Goal: Task Accomplishment & Management: Manage account settings

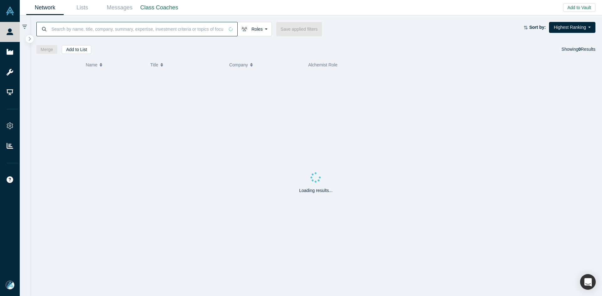
click at [153, 26] on input at bounding box center [137, 29] width 173 height 15
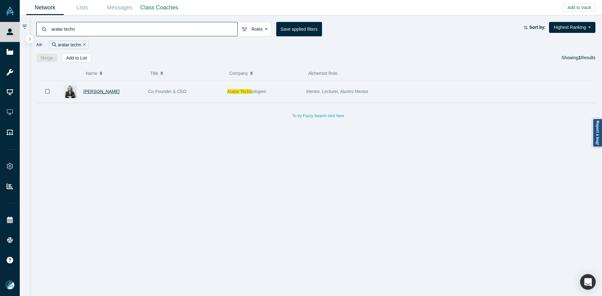
type input "aratar techn"
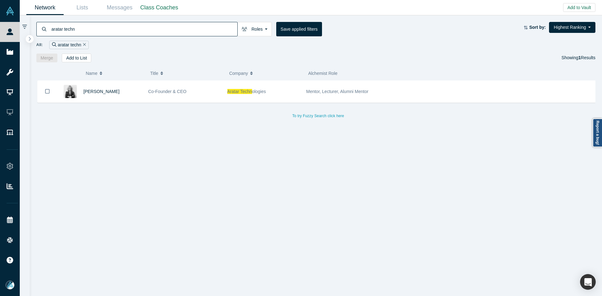
drag, startPoint x: 99, startPoint y: 92, endPoint x: 105, endPoint y: 93, distance: 6.0
click at [99, 92] on span "[PERSON_NAME]" at bounding box center [101, 91] width 36 height 5
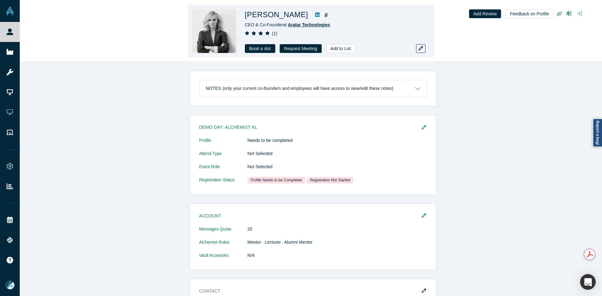
click at [304, 24] on span "Aratar Technologies" at bounding box center [309, 24] width 42 height 5
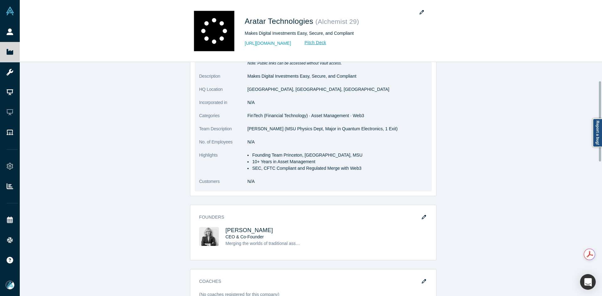
scroll to position [94, 0]
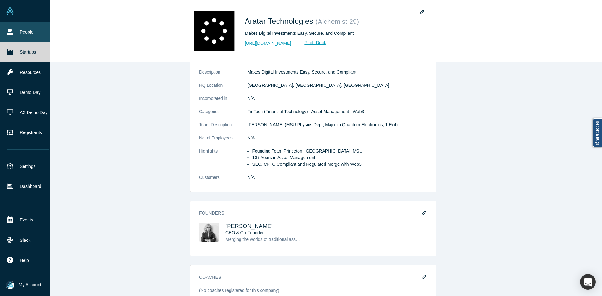
click at [16, 32] on link "People" at bounding box center [27, 32] width 55 height 20
click at [15, 32] on link "People" at bounding box center [27, 32] width 55 height 20
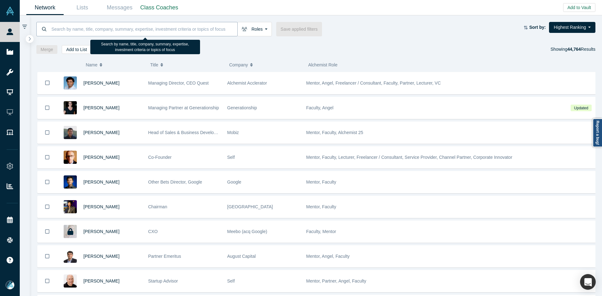
click at [89, 26] on input at bounding box center [144, 29] width 187 height 15
paste input "Chris Hooton"
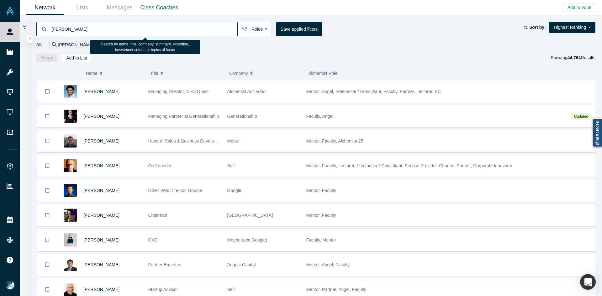
type input "Chris Hooton"
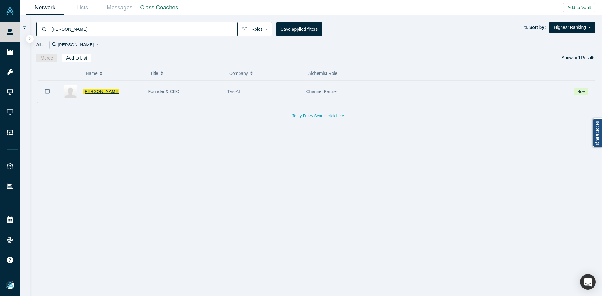
click at [98, 94] on span "Chris Hooton" at bounding box center [101, 91] width 36 height 5
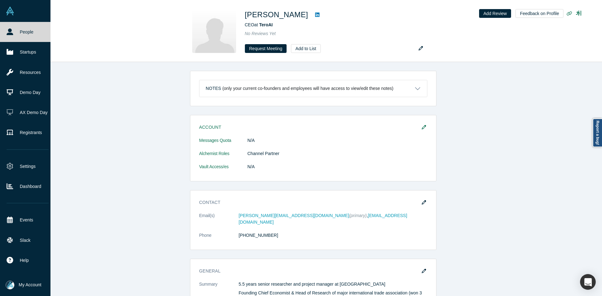
click at [18, 32] on link "People" at bounding box center [27, 32] width 55 height 20
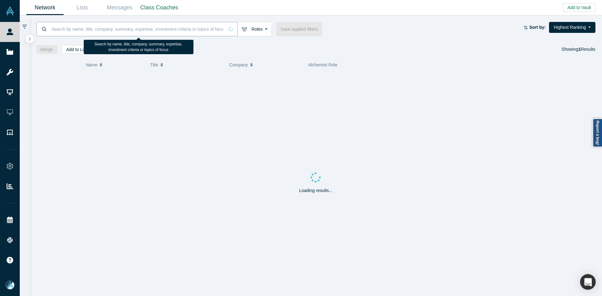
drag, startPoint x: 138, startPoint y: 29, endPoint x: 257, endPoint y: 1, distance: 122.1
click at [139, 29] on input at bounding box center [137, 29] width 173 height 15
paste input "Mahir Karuthone"
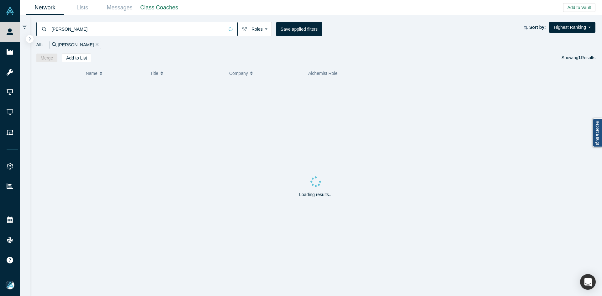
type input "Mahir Karuthone"
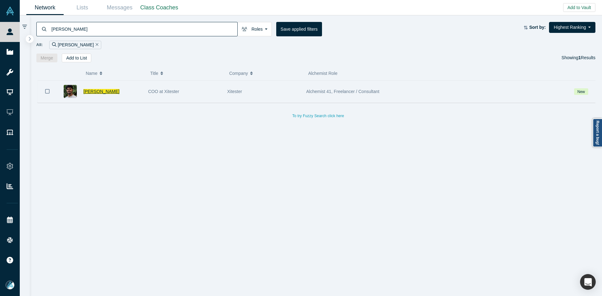
click at [101, 90] on span "Mahir Karuthone" at bounding box center [101, 91] width 36 height 5
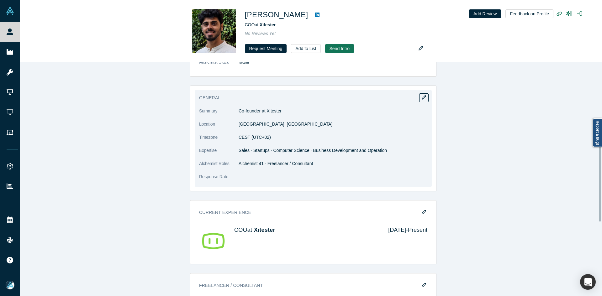
scroll to position [282, 0]
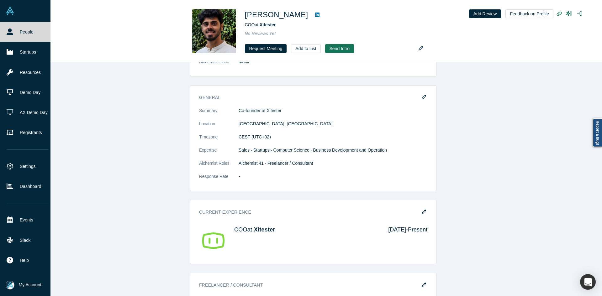
click at [17, 40] on link "People" at bounding box center [27, 32] width 55 height 20
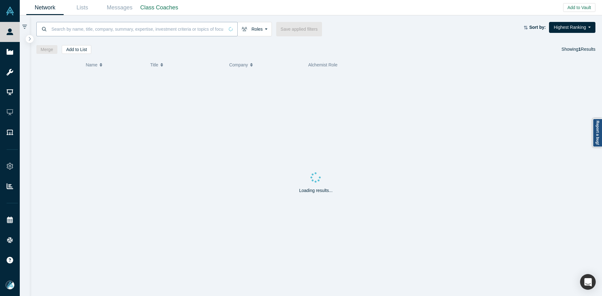
click at [139, 34] on input at bounding box center [137, 29] width 173 height 15
paste input "rowland chen"
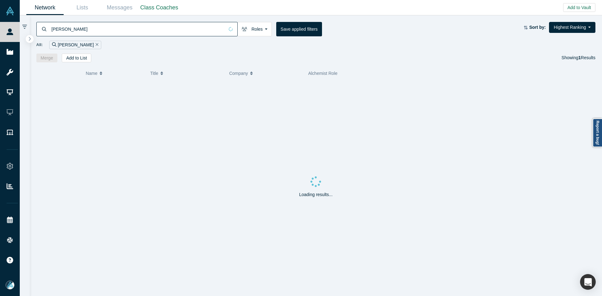
type input "rowland chen"
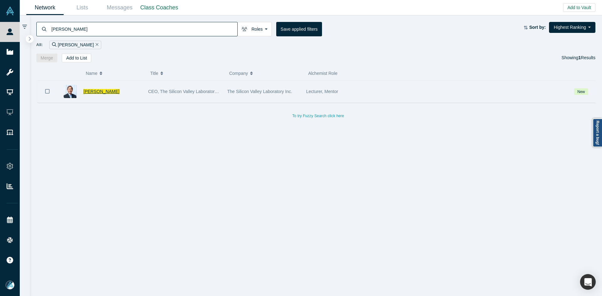
click at [98, 92] on span "Rowland Chen" at bounding box center [101, 91] width 36 height 5
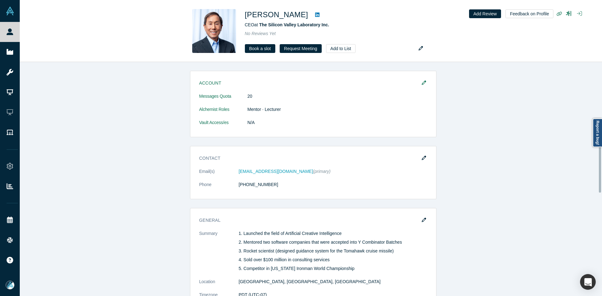
scroll to position [439, 0]
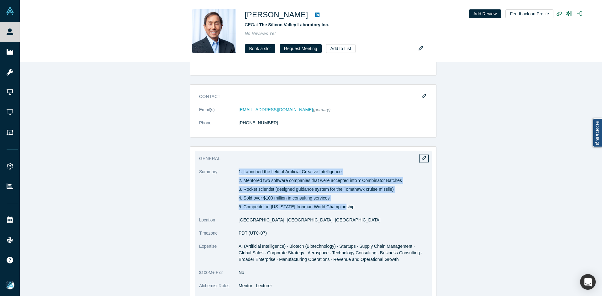
copy div "1. Launched the field of Artificial Creative Intelligence 2. Mentored two softw…"
drag, startPoint x: 237, startPoint y: 172, endPoint x: 344, endPoint y: 208, distance: 112.9
click at [344, 208] on div "1. Launched the field of Artificial Creative Intelligence 2. Mentored two softw…" at bounding box center [333, 190] width 189 height 42
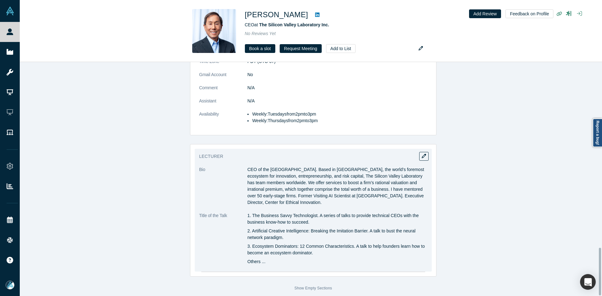
scroll to position [913, 0]
click at [276, 176] on p "CEO of the Silicon Valley Laboratory. Based in Silicon Valley, the world’s fore…" at bounding box center [337, 186] width 180 height 40
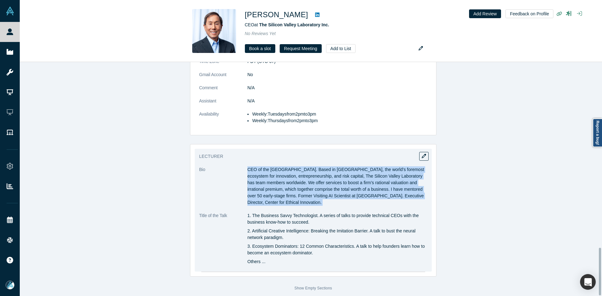
click at [276, 176] on p "CEO of the Silicon Valley Laboratory. Based in Silicon Valley, the world’s fore…" at bounding box center [337, 186] width 180 height 40
click at [414, 166] on p "CEO of the Silicon Valley Laboratory. Based in Silicon Valley, the world’s fore…" at bounding box center [337, 186] width 180 height 40
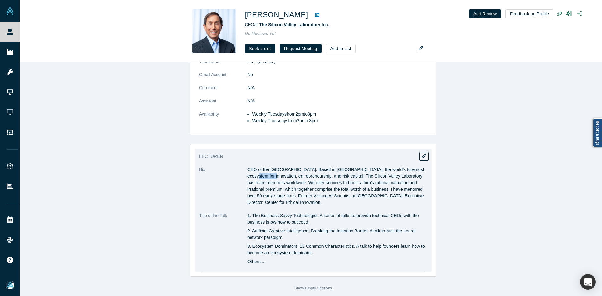
click at [414, 166] on p "CEO of the Silicon Valley Laboratory. Based in Silicon Valley, the world’s fore…" at bounding box center [337, 186] width 180 height 40
click at [411, 166] on p "CEO of the Silicon Valley Laboratory. Based in Silicon Valley, the world’s fore…" at bounding box center [337, 186] width 180 height 40
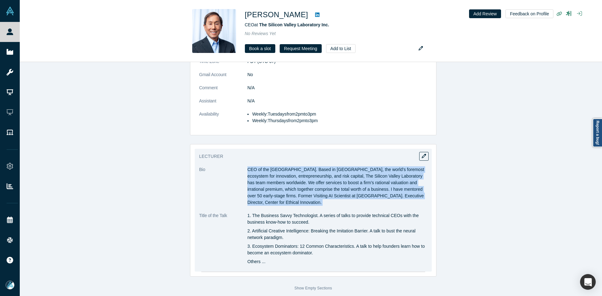
click at [411, 166] on p "CEO of the Silicon Valley Laboratory. Based in Silicon Valley, the world’s fore…" at bounding box center [337, 186] width 180 height 40
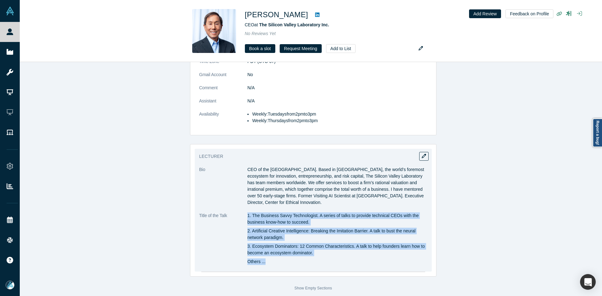
copy div "1. The Business Savvy Technologist. A series of talks to provide technical CEOs…"
drag, startPoint x: 245, startPoint y: 211, endPoint x: 266, endPoint y: 260, distance: 53.2
click at [266, 260] on div "1. The Business Savvy Technologist. A series of talks to provide technical CEOs…" at bounding box center [337, 239] width 180 height 53
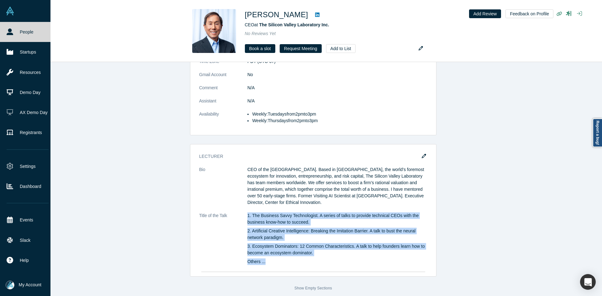
click at [18, 29] on link "People" at bounding box center [27, 32] width 55 height 20
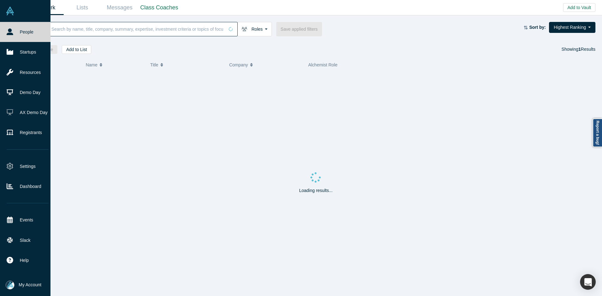
click at [88, 28] on input at bounding box center [137, 29] width 173 height 15
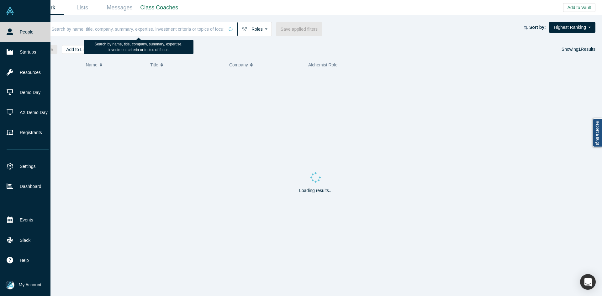
click at [88, 28] on input at bounding box center [137, 29] width 173 height 15
paste input "Amitt Mehta"
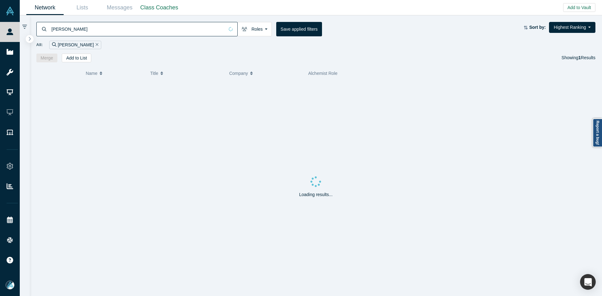
type input "Amitt Mehta"
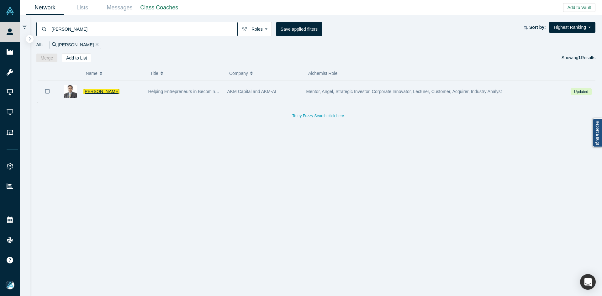
click at [92, 91] on span "Amitt Mehta" at bounding box center [101, 91] width 36 height 5
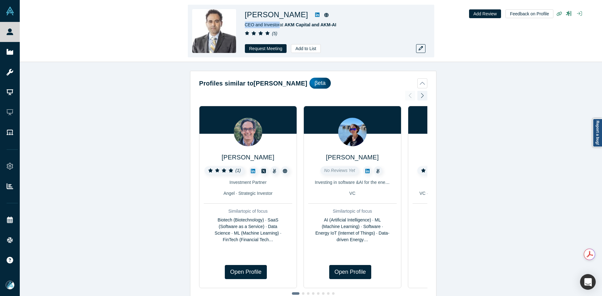
copy span "CEO and Investor"
drag, startPoint x: 278, startPoint y: 25, endPoint x: 246, endPoint y: 26, distance: 32.6
click at [246, 26] on span "CEO and Investor at AKM Capital and AKM-AI" at bounding box center [291, 24] width 92 height 5
copy span "AKM Capital and AKM-AI"
click at [284, 29] on div "Amitt Mehta CEO and Investor at AKM Capital and AKM-AI ( 5 ) Request Meeting Ad…" at bounding box center [333, 31] width 176 height 44
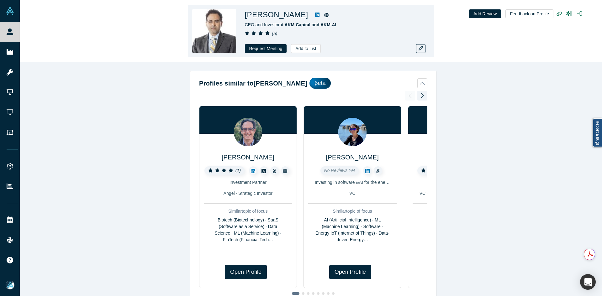
click at [359, 42] on div "Amitt Mehta CEO and Investor at AKM Capital and AKM-AI ( 5 ) Request Meeting Ad…" at bounding box center [333, 31] width 176 height 44
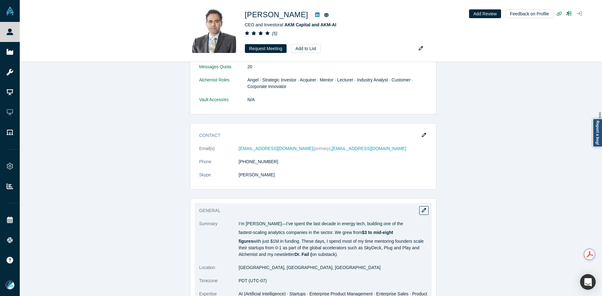
scroll to position [502, 0]
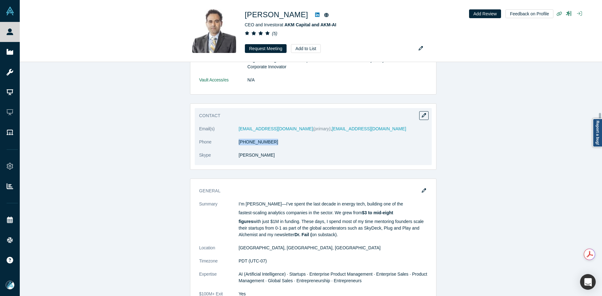
copy link "(832) 512-9205"
drag, startPoint x: 245, startPoint y: 145, endPoint x: 236, endPoint y: 145, distance: 8.5
click at [239, 145] on dd "(832) 512-9205" at bounding box center [333, 142] width 189 height 7
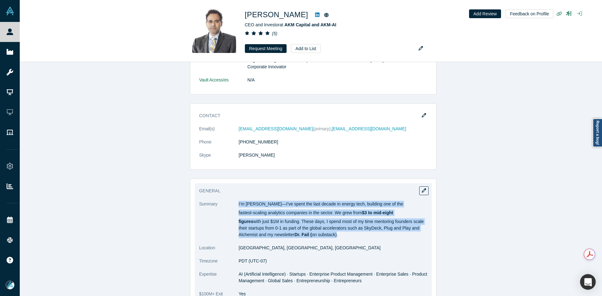
copy dl "I’m Amitt—I’ve spent the last decade in energy tech, building one of the fastes…"
drag, startPoint x: 235, startPoint y: 203, endPoint x: 333, endPoint y: 239, distance: 105.1
click at [333, 239] on dl "Summary I’m Amitt—I’ve spent the last decade in energy tech, building one of th…" at bounding box center [313, 269] width 228 height 136
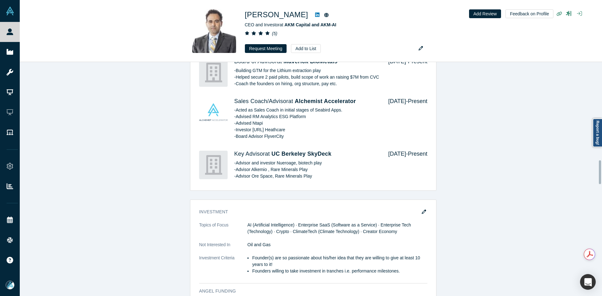
scroll to position [1097, 0]
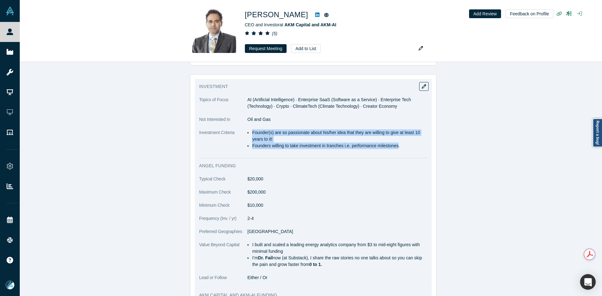
copy ul "Founder(s) are so passionate about his/her idea that they are willing to give a…"
drag, startPoint x: 250, startPoint y: 133, endPoint x: 397, endPoint y: 148, distance: 147.8
click at [397, 148] on ul "Founder(s) are so passionate about his/her idea that they are willing to give a…" at bounding box center [337, 139] width 180 height 20
copy ul "Founder(s) are so passionate about his/her idea that they are willing to give a…"
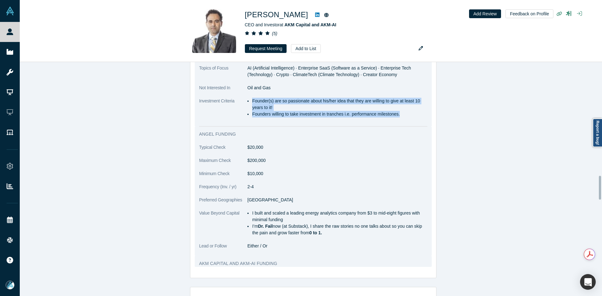
scroll to position [1129, 0]
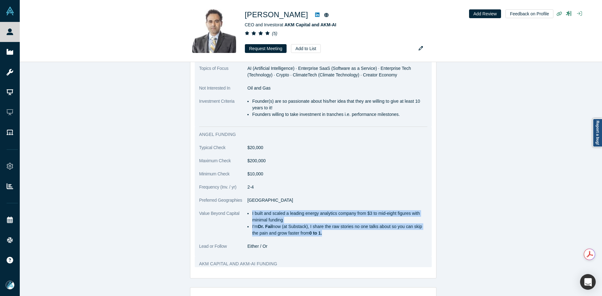
copy ul "I built and scaled a leading energy analytics company from $3 to mid-eight figu…"
drag, startPoint x: 250, startPoint y: 211, endPoint x: 368, endPoint y: 239, distance: 121.8
click at [368, 239] on dl "Typical Check $20,000 Maximum Check $200,000 Minimum Check $10,000 Frequency (I…" at bounding box center [313, 201] width 228 height 112
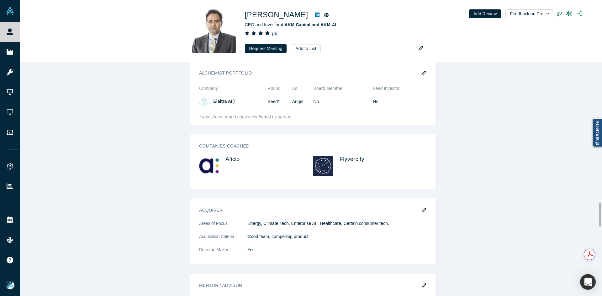
scroll to position [1442, 0]
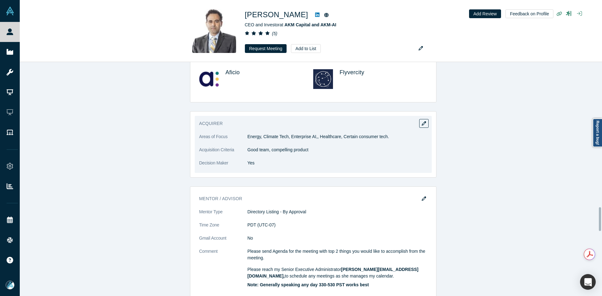
click at [275, 139] on p "Energy, Climate Tech, Enterprise AI,, Healthcare, Certain consumer tech." at bounding box center [337, 137] width 180 height 7
copy dl "Energy, Climate Tech, Enterprise AI,, Healthcare, Certain consumer tech."
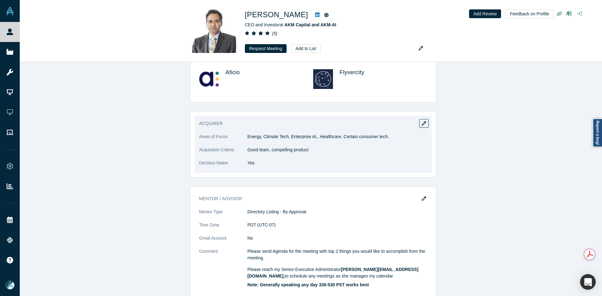
click at [295, 153] on p "Good team, compelling product" at bounding box center [337, 150] width 180 height 7
click at [295, 152] on p "Good team, compelling product" at bounding box center [337, 150] width 180 height 7
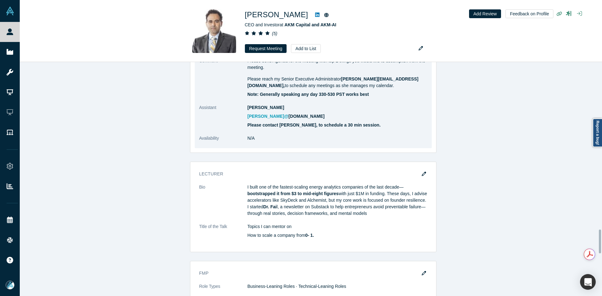
scroll to position [1630, 0]
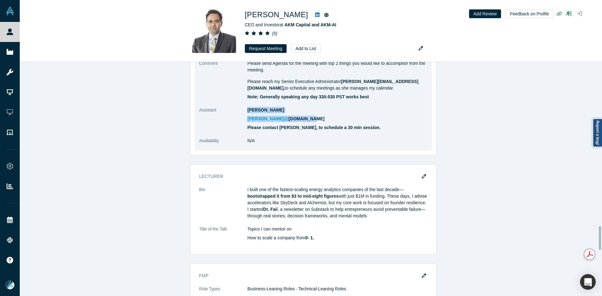
drag, startPoint x: 292, startPoint y: 119, endPoint x: 242, endPoint y: 122, distance: 49.7
click at [242, 122] on dl "Mentor Type Directory Listing - By Approval Time Zone PDT (UTC-07) Gmail Accoun…" at bounding box center [313, 86] width 228 height 130
click at [310, 120] on p "jenniferj@ akm-ai.com" at bounding box center [337, 119] width 180 height 7
click at [288, 120] on strong "akm-ai.com" at bounding box center [306, 118] width 36 height 5
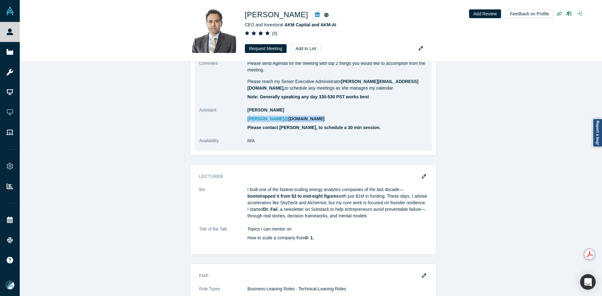
click at [288, 120] on strong "akm-ai.com" at bounding box center [306, 118] width 36 height 5
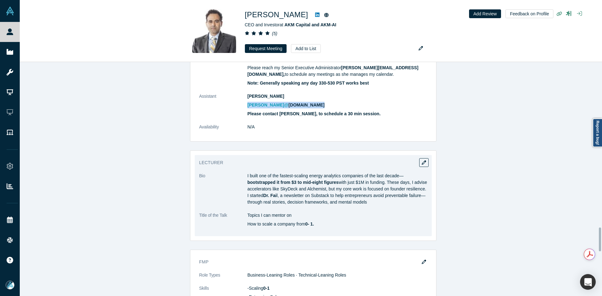
scroll to position [1724, 0]
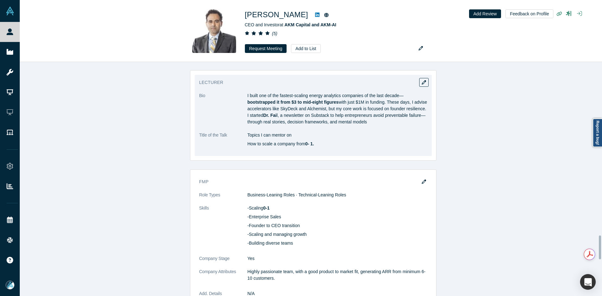
click at [298, 117] on p "I built one of the fastest-scaling energy analytics companies of the last decad…" at bounding box center [337, 108] width 180 height 33
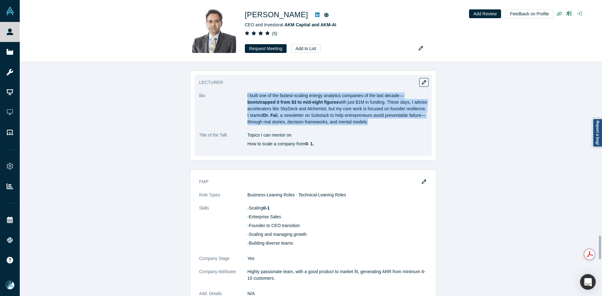
click at [298, 117] on p "I built one of the fastest-scaling energy analytics companies of the last decad…" at bounding box center [337, 108] width 180 height 33
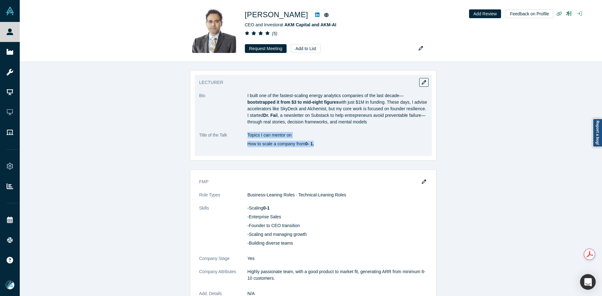
drag, startPoint x: 245, startPoint y: 134, endPoint x: 316, endPoint y: 143, distance: 71.4
click at [316, 143] on div "Topics I can mentor on How to scale a company from 0- 1." at bounding box center [337, 139] width 180 height 15
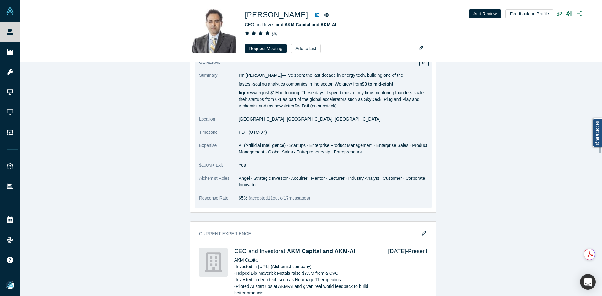
scroll to position [627, 0]
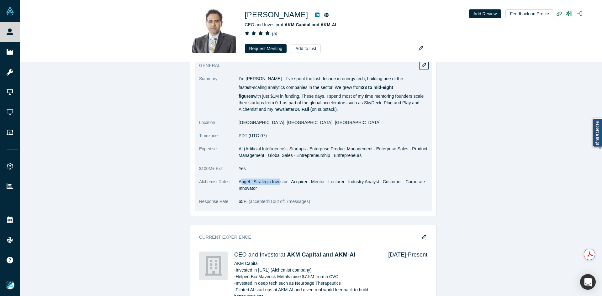
drag, startPoint x: 240, startPoint y: 180, endPoint x: 278, endPoint y: 185, distance: 38.0
click at [278, 185] on dd "Angel · Strategic Investor · Acquirer · Mentor · Lecturer · Industry Analyst · …" at bounding box center [333, 185] width 189 height 13
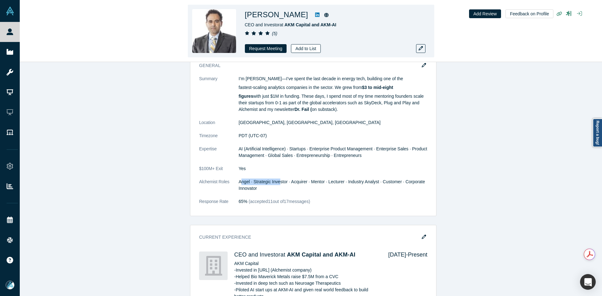
click at [310, 53] on button "Add to List" at bounding box center [305, 48] width 29 height 9
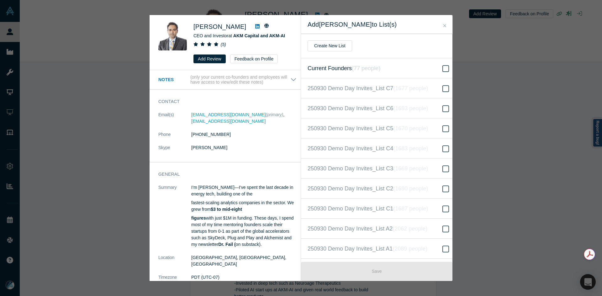
scroll to position [141, 0]
click at [388, 147] on span "250930 Demo Day Invites_Base List ( 16617 people )" at bounding box center [372, 148] width 129 height 9
click at [0, 0] on input "250930 Demo Day Invites_Base List ( 16617 people )" at bounding box center [0, 0] width 0 height 0
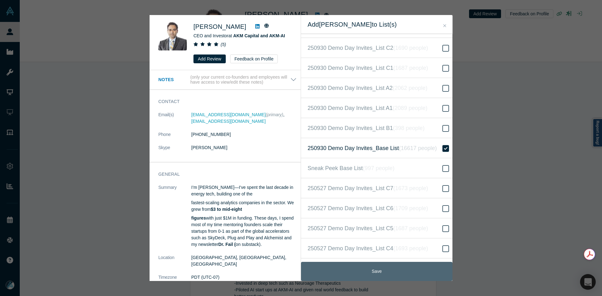
click at [398, 271] on button "Save" at bounding box center [376, 271] width 151 height 19
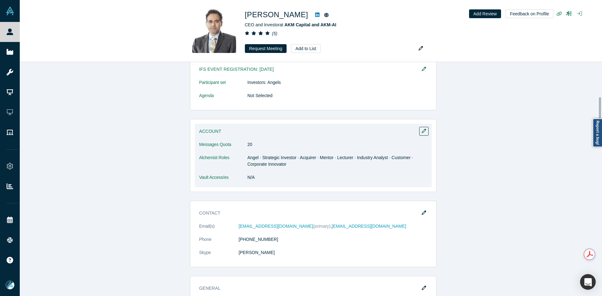
scroll to position [408, 0]
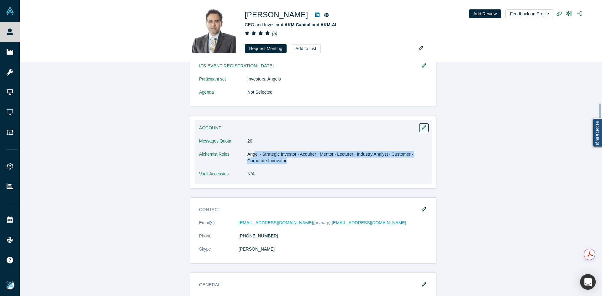
drag, startPoint x: 253, startPoint y: 153, endPoint x: 293, endPoint y: 158, distance: 40.8
click at [293, 158] on dd "Angel · Strategic Investor · Acquirer · Mentor · Lecturer · Industry Analyst · …" at bounding box center [337, 157] width 180 height 13
click at [328, 161] on dd "Angel · Strategic Investor · Acquirer · Mentor · Lecturer · Industry Analyst · …" at bounding box center [337, 157] width 180 height 13
drag, startPoint x: 303, startPoint y: 154, endPoint x: 342, endPoint y: 119, distance: 52.6
click at [339, 154] on dd "Angel · Strategic Investor · Acquirer · Mentor · Lecturer · Industry Analyst · …" at bounding box center [337, 157] width 180 height 13
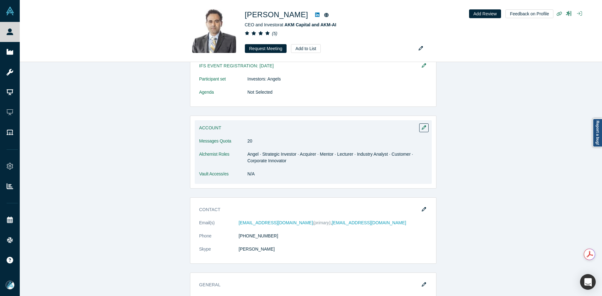
click at [352, 174] on dd "N/A" at bounding box center [337, 174] width 180 height 7
drag, startPoint x: 382, startPoint y: 155, endPoint x: 393, endPoint y: 153, distance: 11.1
click at [392, 153] on dd "Angel · Strategic Investor · Acquirer · Mentor · Lecturer · Industry Analyst · …" at bounding box center [337, 157] width 180 height 13
click at [398, 169] on dl "Messages Quota 20 Alchemist Roles Angel · Strategic Investor · Acquirer · Mento…" at bounding box center [313, 161] width 228 height 46
drag, startPoint x: 395, startPoint y: 155, endPoint x: 412, endPoint y: 161, distance: 17.9
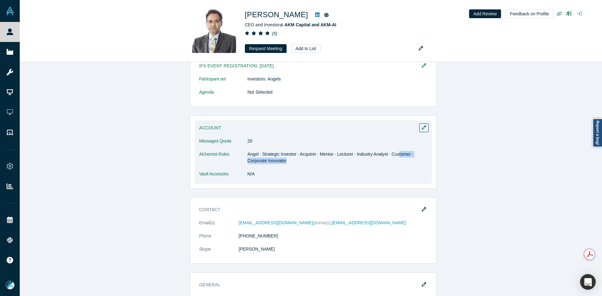
click at [412, 161] on dd "Angel · Strategic Investor · Acquirer · Mentor · Lecturer · Industry Analyst · …" at bounding box center [337, 157] width 180 height 13
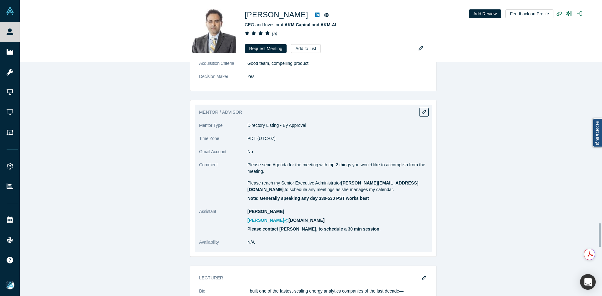
scroll to position [1630, 0]
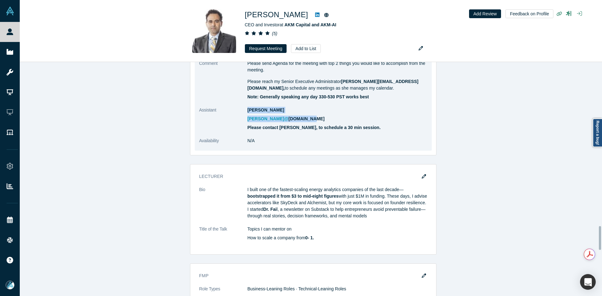
drag, startPoint x: 295, startPoint y: 117, endPoint x: 245, endPoint y: 120, distance: 50.9
click at [245, 120] on dl "Mentor Type Directory Listing - By Approval Time Zone PDT (UTC-07) Gmail Accoun…" at bounding box center [313, 86] width 228 height 130
click at [301, 98] on strong "Note: Generally speaking any day 330-530 PST works best" at bounding box center [308, 96] width 122 height 5
click at [288, 117] on strong "akm-ai.com" at bounding box center [306, 118] width 36 height 5
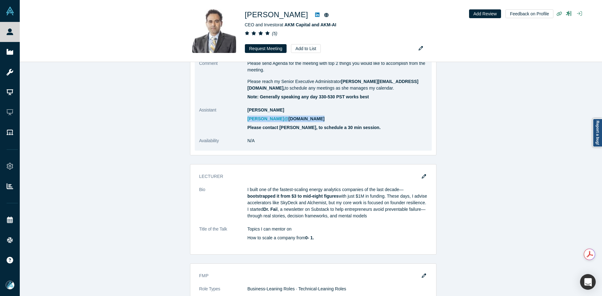
click at [288, 117] on strong "akm-ai.com" at bounding box center [306, 118] width 36 height 5
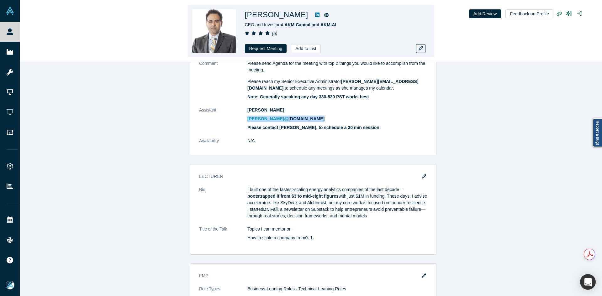
click at [313, 16] on link at bounding box center [317, 15] width 9 height 8
drag, startPoint x: 278, startPoint y: 26, endPoint x: 246, endPoint y: 26, distance: 32.0
click at [246, 26] on span "CEO and Investor at AKM Capital and AKM-AI" at bounding box center [291, 24] width 92 height 5
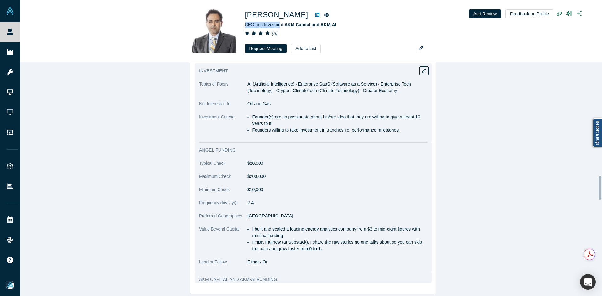
scroll to position [1097, 0]
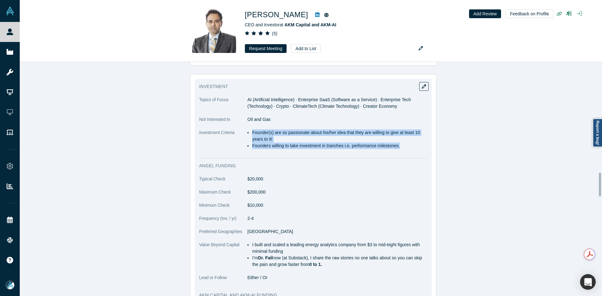
drag, startPoint x: 250, startPoint y: 131, endPoint x: 399, endPoint y: 150, distance: 149.8
click at [399, 150] on dl "Topics of Focus AI (Artificial Intelligence) · Enterprise SaaS (Software as a S…" at bounding box center [313, 126] width 228 height 59
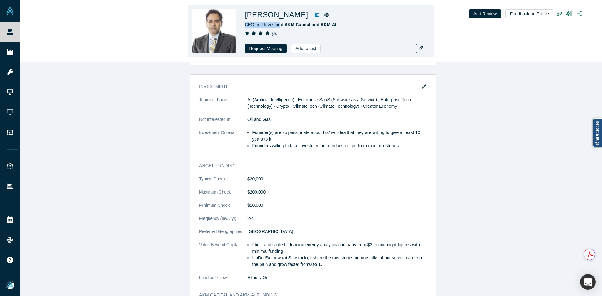
drag, startPoint x: 277, startPoint y: 24, endPoint x: 246, endPoint y: 26, distance: 31.7
click at [246, 26] on span "CEO and Investor at AKM Capital and AKM-AI" at bounding box center [291, 24] width 92 height 5
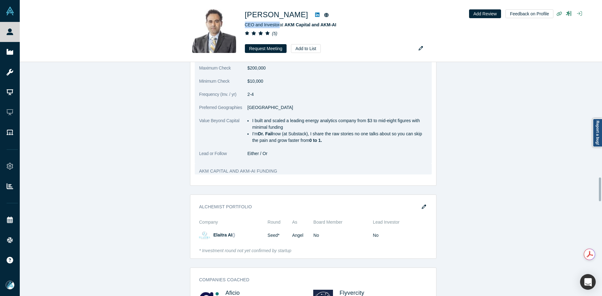
scroll to position [1129, 0]
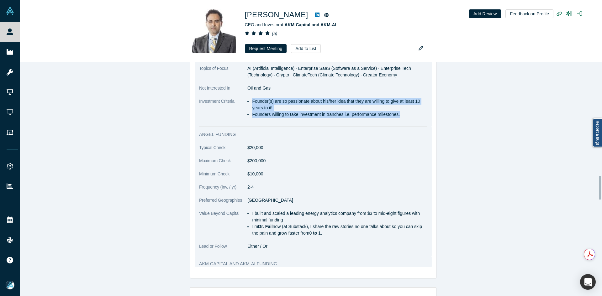
drag, startPoint x: 251, startPoint y: 100, endPoint x: 399, endPoint y: 113, distance: 148.8
click at [398, 113] on ul "Founder(s) are so passionate about his/her idea that they are willing to give a…" at bounding box center [337, 108] width 180 height 20
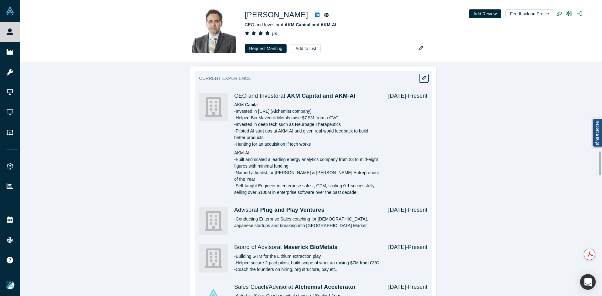
scroll to position [721, 0]
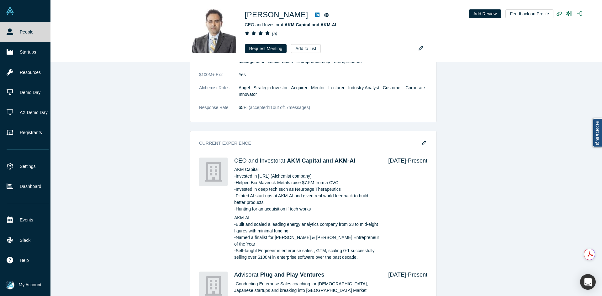
click at [14, 34] on link "People" at bounding box center [27, 32] width 55 height 20
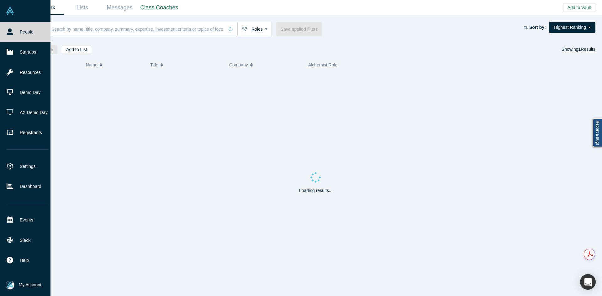
click at [117, 28] on input at bounding box center [137, 29] width 173 height 15
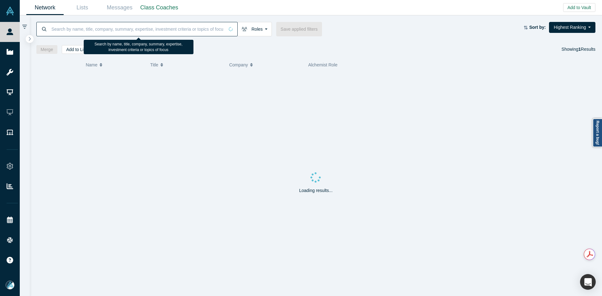
paste input "Javed Singha"
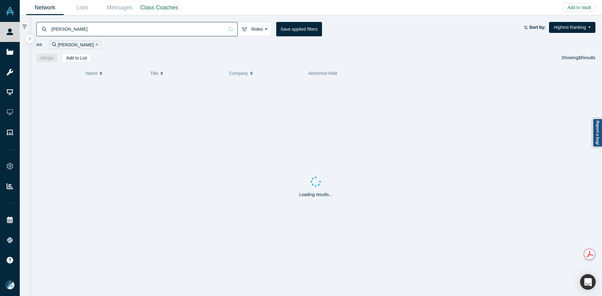
type input "Javed Singha"
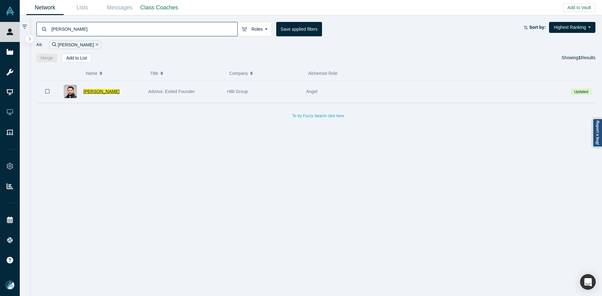
click at [96, 89] on span "Javed Singha" at bounding box center [101, 91] width 36 height 5
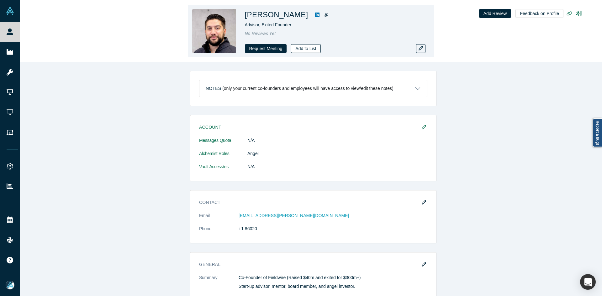
click at [303, 47] on button "Add to List" at bounding box center [305, 48] width 29 height 9
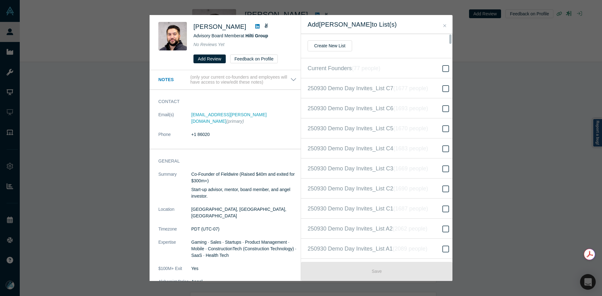
scroll to position [141, 0]
click at [413, 141] on label "250930 Demo Day Invites_Base List ( 16617 people )" at bounding box center [379, 148] width 156 height 20
click at [0, 0] on input "250930 Demo Day Invites_Base List ( 16617 people )" at bounding box center [0, 0] width 0 height 0
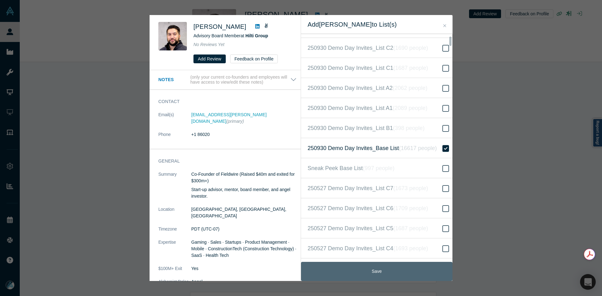
click at [361, 271] on button "Save" at bounding box center [376, 271] width 151 height 19
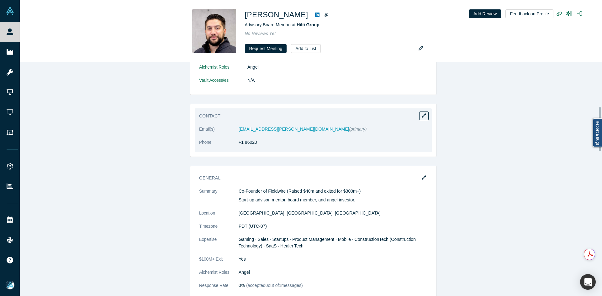
scroll to position [188, 0]
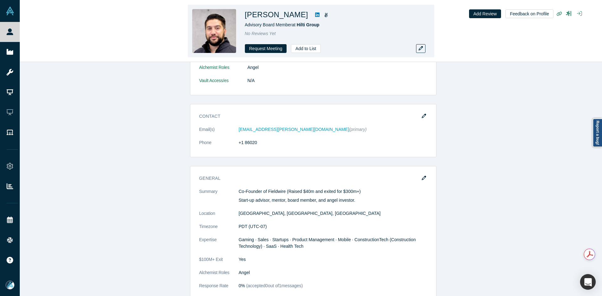
drag, startPoint x: 291, startPoint y: 25, endPoint x: 242, endPoint y: 24, distance: 48.9
click at [242, 24] on div "Javed Singha Advisory Board Member at Hilti Group No Reviews Yet Request Meetin…" at bounding box center [311, 31] width 246 height 53
drag, startPoint x: 329, startPoint y: 23, endPoint x: 298, endPoint y: 25, distance: 31.8
click at [298, 25] on div "Advisory Board Member at Hilti Group" at bounding box center [333, 25] width 176 height 7
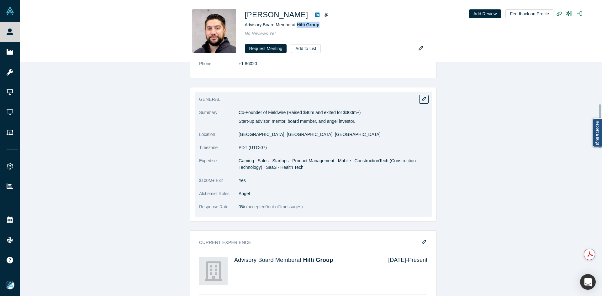
scroll to position [282, 0]
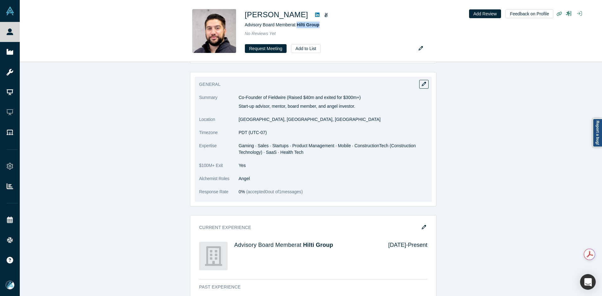
drag, startPoint x: 241, startPoint y: 98, endPoint x: 368, endPoint y: 103, distance: 127.4
click at [368, 103] on div "Co-Founder of Fieldwire (Raised $40m and exited for $300m+) Start-up advisor, m…" at bounding box center [333, 101] width 189 height 15
click at [279, 145] on span "Gaming · Sales · Startups · Product Management · Mobile · ConstructionTech (Con…" at bounding box center [327, 149] width 177 height 12
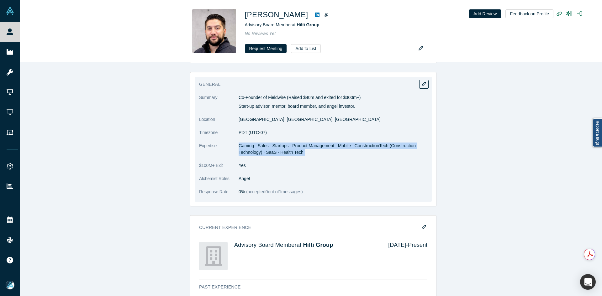
click at [279, 145] on span "Gaming · Sales · Startups · Product Management · Mobile · ConstructionTech (Con…" at bounding box center [327, 149] width 177 height 12
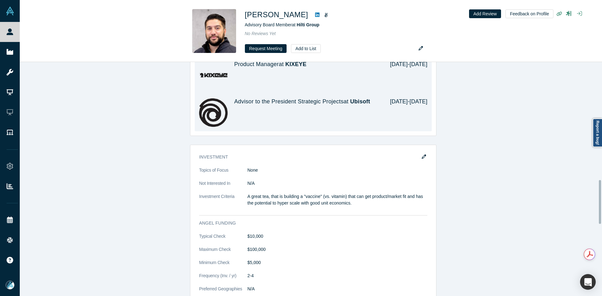
scroll to position [627, 0]
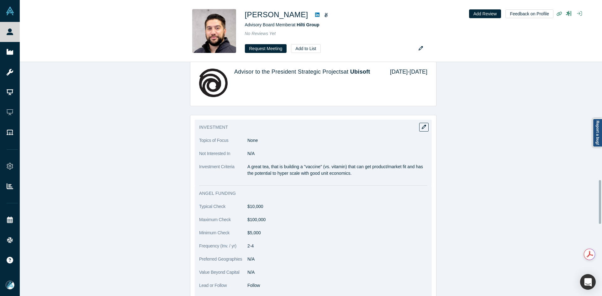
drag, startPoint x: 245, startPoint y: 166, endPoint x: 356, endPoint y: 172, distance: 110.9
click at [356, 172] on p "A great tea, that is building a "vaccine" (vs. vitamin) that can get product/ma…" at bounding box center [337, 170] width 180 height 13
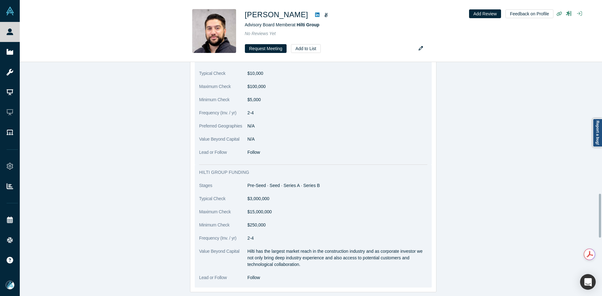
scroll to position [664, 0]
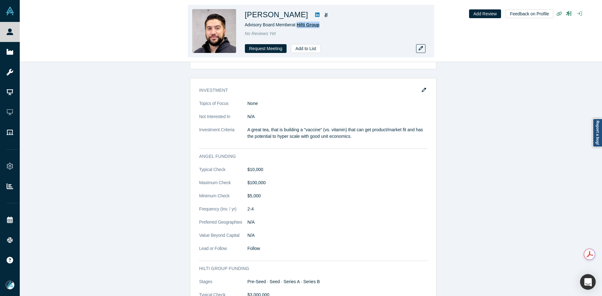
drag, startPoint x: 324, startPoint y: 25, endPoint x: 298, endPoint y: 24, distance: 25.7
click at [298, 24] on div "Advisory Board Member at Hilti Group" at bounding box center [333, 25] width 176 height 7
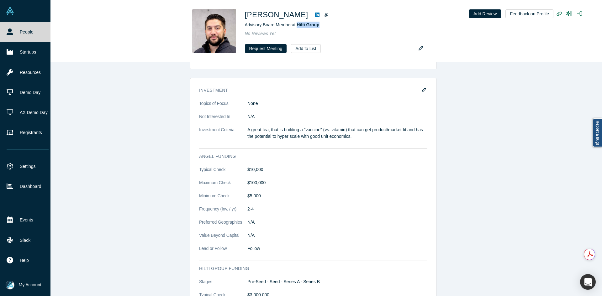
click at [4, 30] on link "People" at bounding box center [27, 32] width 55 height 20
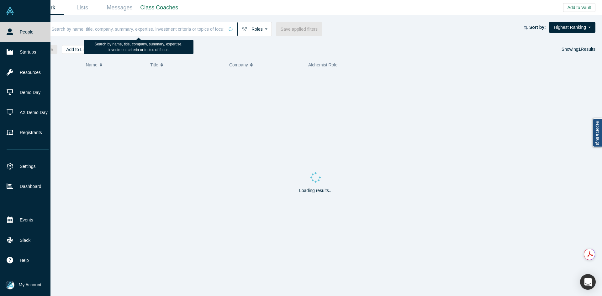
click at [96, 32] on input at bounding box center [137, 29] width 173 height 15
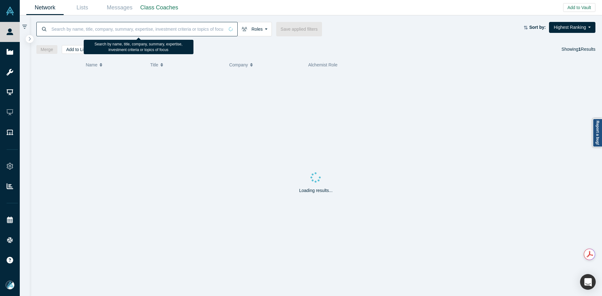
paste input "Dianthe Harris Skurko"
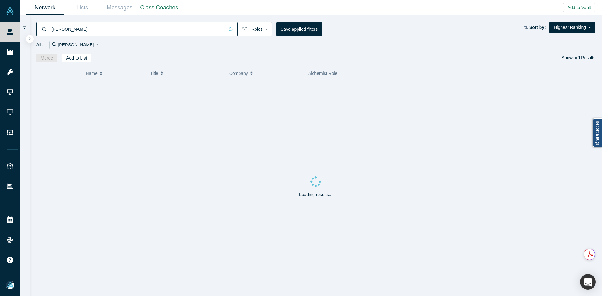
type input "Dianthe Harris Skurko"
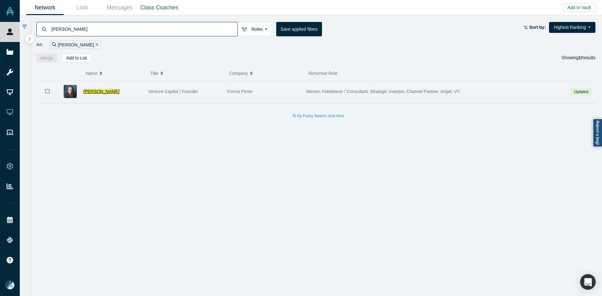
click at [114, 92] on span "Dianthe Harris Skurko" at bounding box center [101, 91] width 36 height 5
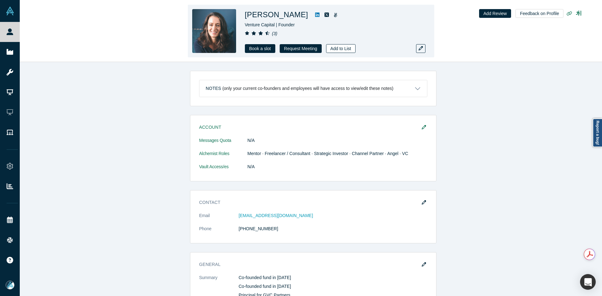
click at [337, 48] on button "Add to List" at bounding box center [340, 48] width 29 height 9
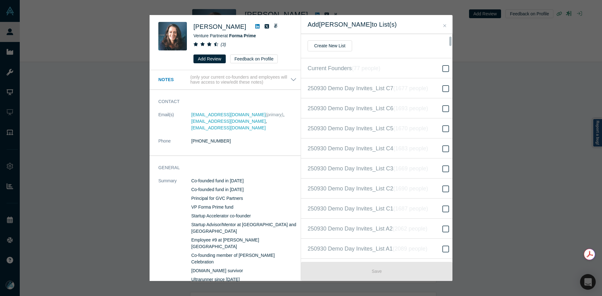
scroll to position [141, 0]
click at [410, 150] on icon "( 16617 people )" at bounding box center [418, 148] width 38 height 6
click at [0, 0] on input "250930 Demo Day Invites_Base List ( 16617 people )" at bounding box center [0, 0] width 0 height 0
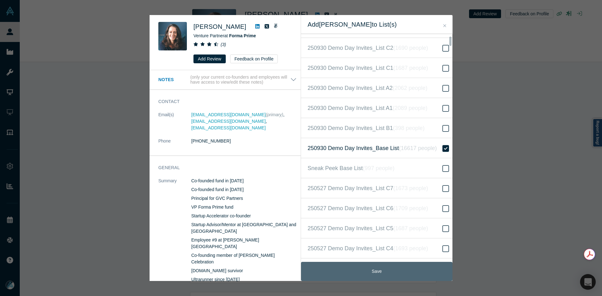
click at [383, 273] on button "Save" at bounding box center [376, 271] width 151 height 19
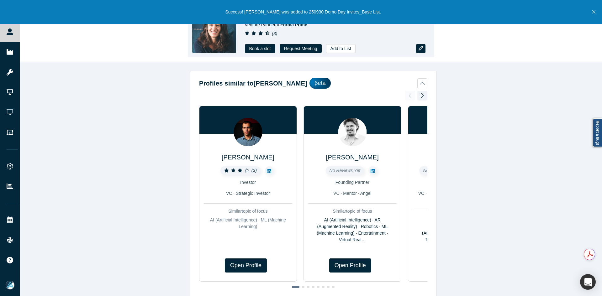
click at [422, 48] on icon "button" at bounding box center [421, 48] width 4 height 4
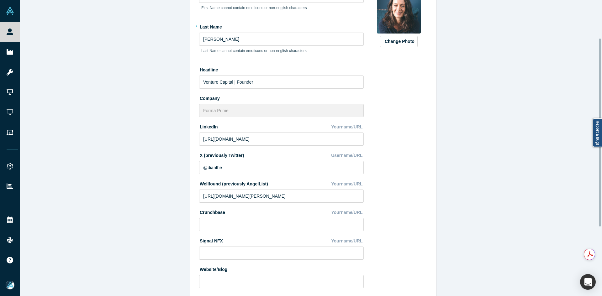
scroll to position [157, 0]
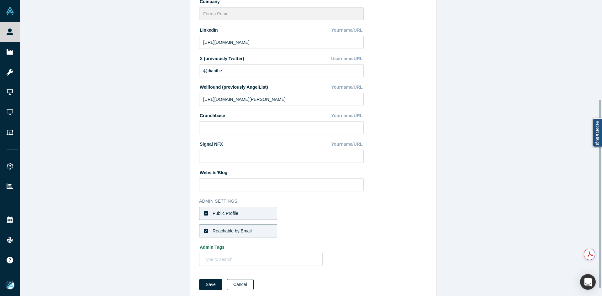
click at [245, 285] on button "Cancel" at bounding box center [240, 284] width 27 height 11
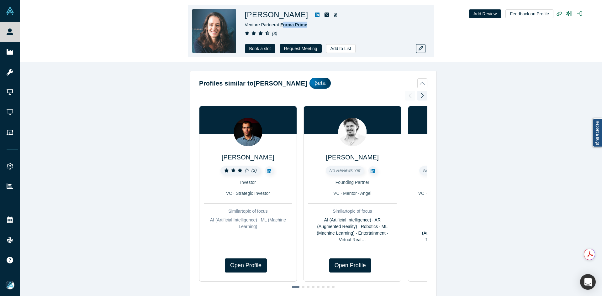
drag, startPoint x: 302, startPoint y: 25, endPoint x: 282, endPoint y: 24, distance: 19.5
click at [282, 24] on div "Venture Partner at Forma Prime" at bounding box center [333, 25] width 176 height 7
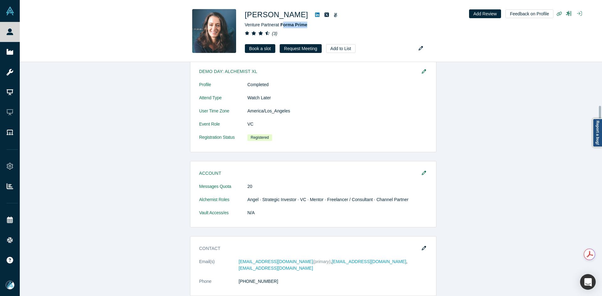
scroll to position [345, 0]
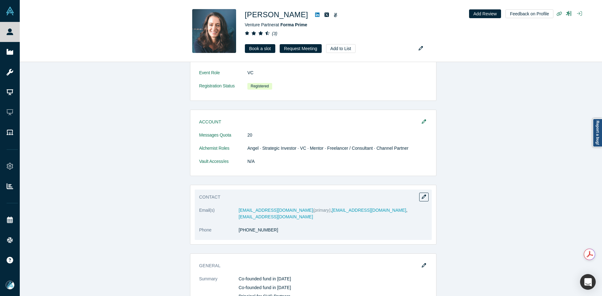
click at [267, 233] on dl "Email(s) dianthe@gvc.partners (primary) , dianthe@gmail.com , dianthe@formaprim…" at bounding box center [313, 223] width 228 height 33
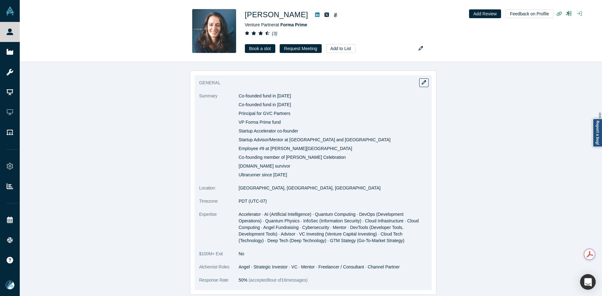
scroll to position [533, 0]
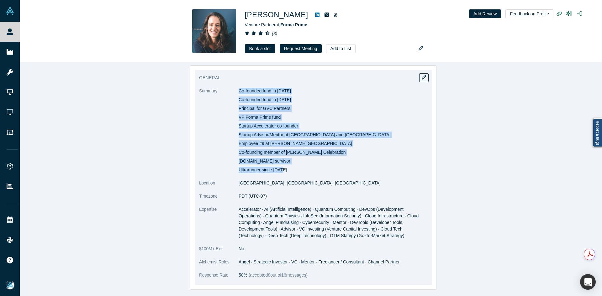
drag, startPoint x: 247, startPoint y: 84, endPoint x: 317, endPoint y: 162, distance: 105.2
click at [317, 162] on dl "Summary Co-founded fund in 2022 Co-founded fund in 2020 Principal for GVC Partn…" at bounding box center [313, 187] width 228 height 198
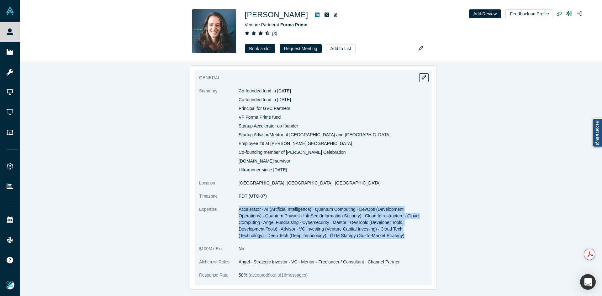
drag, startPoint x: 237, startPoint y: 201, endPoint x: 341, endPoint y: 224, distance: 107.0
click at [343, 230] on dd "Accelerator · AI (Artificial Intelligence) · Quantum Computing · DevOps (Develo…" at bounding box center [333, 222] width 189 height 33
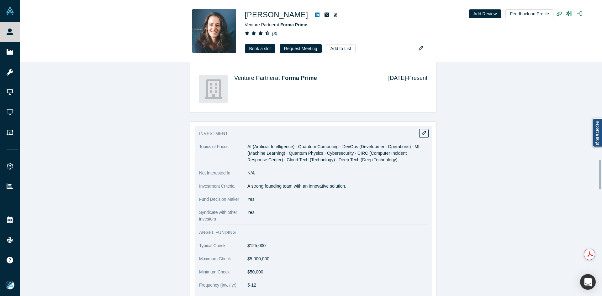
scroll to position [784, 0]
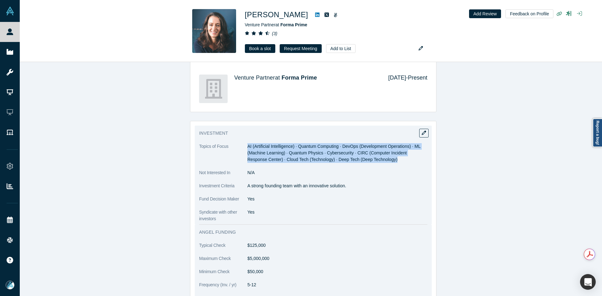
drag, startPoint x: 246, startPoint y: 139, endPoint x: 373, endPoint y: 158, distance: 128.4
click at [371, 158] on dl "Topics of Focus AI (Artificial Intelligence) · Quantum Computing · DevOps (Deve…" at bounding box center [313, 182] width 228 height 79
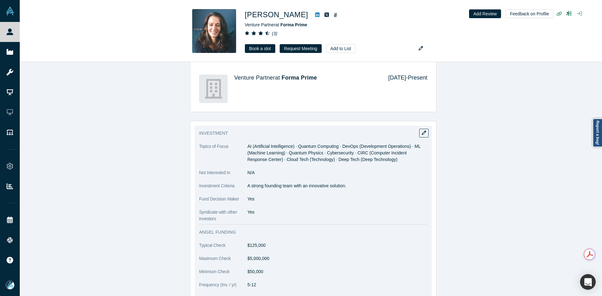
click at [271, 183] on p "A strong founding team with an innovative solution." at bounding box center [337, 186] width 180 height 7
click at [269, 183] on p "A strong founding team with an innovative solution." at bounding box center [337, 186] width 180 height 7
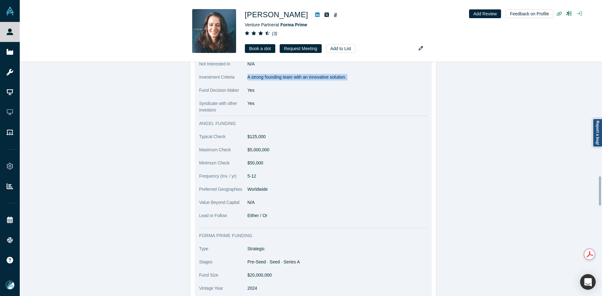
scroll to position [909, 0]
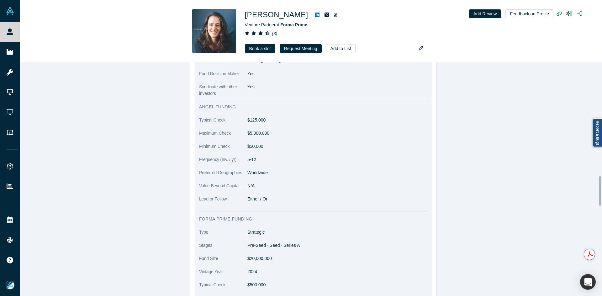
click at [252, 130] on dd "$5,000,000" at bounding box center [337, 133] width 180 height 7
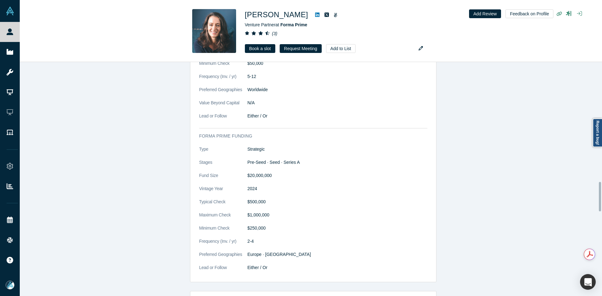
scroll to position [1035, 0]
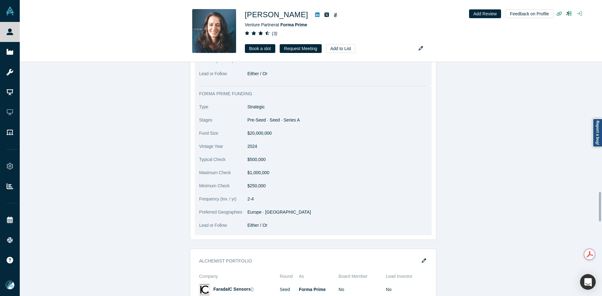
click at [268, 117] on dd "Pre-Seed · Seed · Series A" at bounding box center [337, 120] width 180 height 7
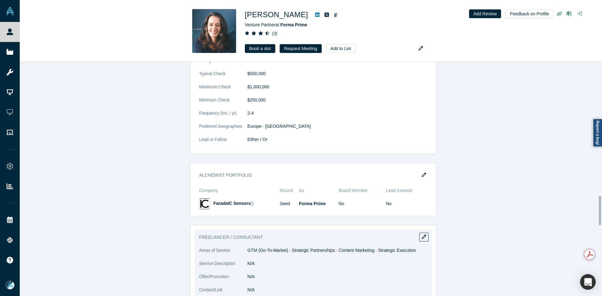
scroll to position [1223, 0]
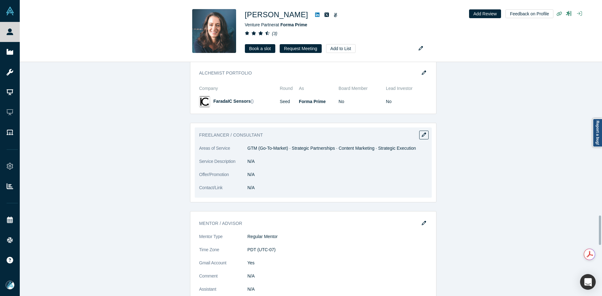
click at [274, 145] on dd "GTM (Go-To-Market) · Strategic Partnerships · Content Marketing · Strategic Exe…" at bounding box center [337, 148] width 180 height 7
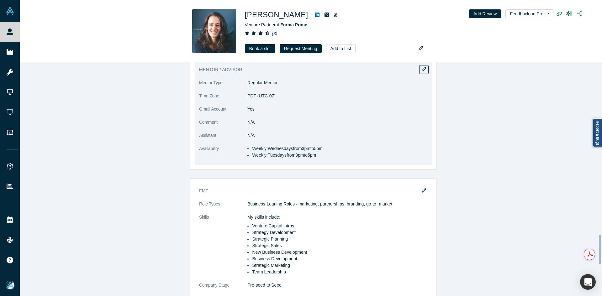
scroll to position [1380, 0]
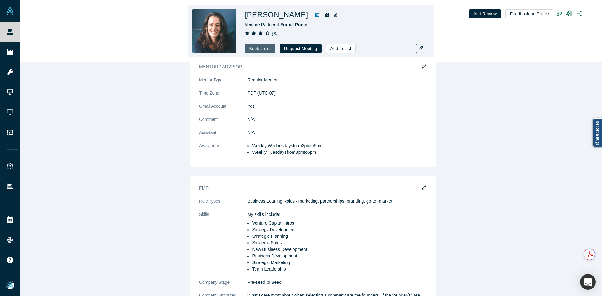
click at [266, 45] on link "Book a slot" at bounding box center [260, 48] width 30 height 9
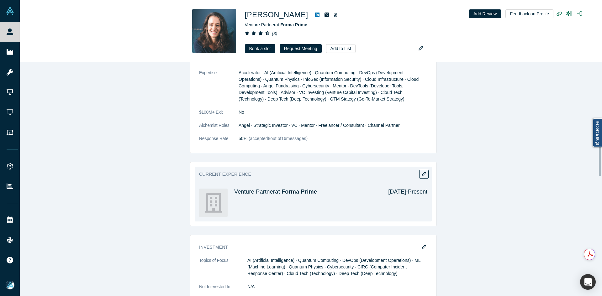
scroll to position [658, 0]
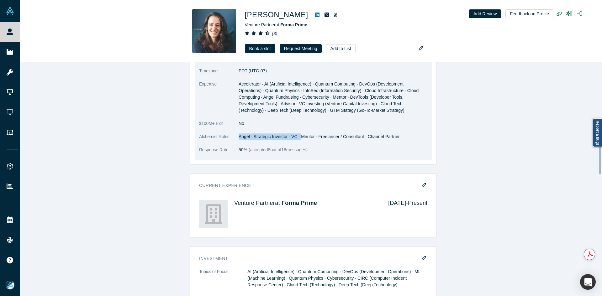
drag, startPoint x: 237, startPoint y: 130, endPoint x: 303, endPoint y: 129, distance: 66.5
click at [298, 134] on dd "Angel · Strategic Investor · VC · Mentor · Freelancer / Consultant · Channel Pa…" at bounding box center [333, 137] width 189 height 7
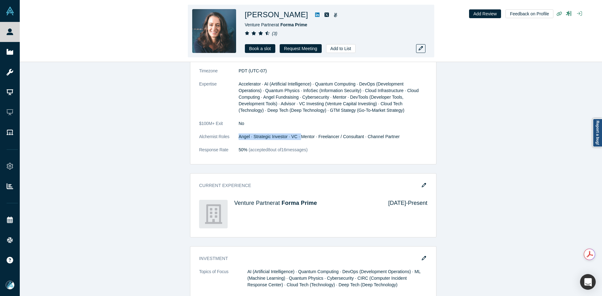
drag, startPoint x: 318, startPoint y: 17, endPoint x: 297, endPoint y: 17, distance: 21.0
click at [297, 17] on h1 "Dianthe Harris Skurko" at bounding box center [276, 14] width 63 height 11
drag, startPoint x: 309, startPoint y: 26, endPoint x: 281, endPoint y: 27, distance: 27.6
click at [281, 27] on div "Venture Partner at Forma Prime" at bounding box center [333, 25] width 176 height 7
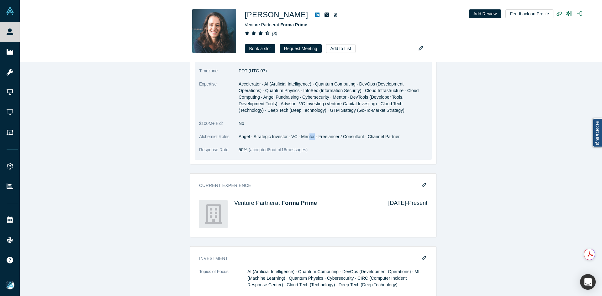
drag, startPoint x: 304, startPoint y: 130, endPoint x: 310, endPoint y: 130, distance: 5.7
click at [310, 134] on dd "Angel · Strategic Investor · VC · Mentor · Freelancer / Consultant · Channel Pa…" at bounding box center [333, 137] width 189 height 7
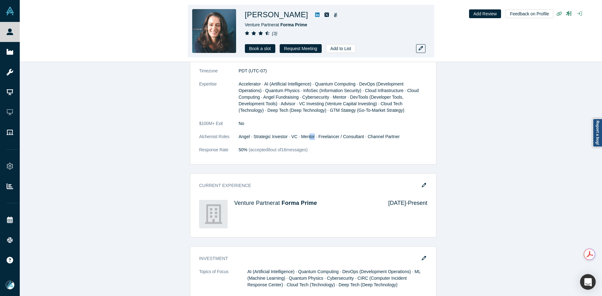
click at [319, 13] on icon at bounding box center [317, 15] width 4 height 4
click at [286, 14] on h1 "Dianthe Harris Skurko" at bounding box center [276, 14] width 63 height 11
click at [286, 15] on h1 "Dianthe Harris Skurko" at bounding box center [276, 14] width 63 height 11
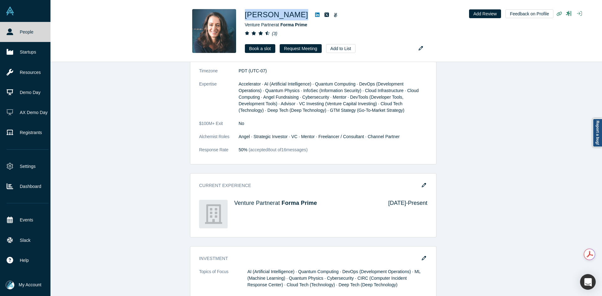
click at [14, 33] on link "People" at bounding box center [27, 32] width 55 height 20
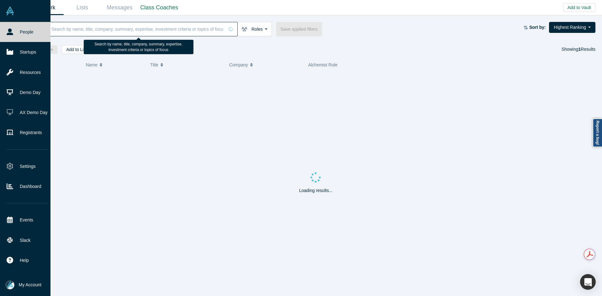
click at [101, 31] on input at bounding box center [137, 29] width 173 height 15
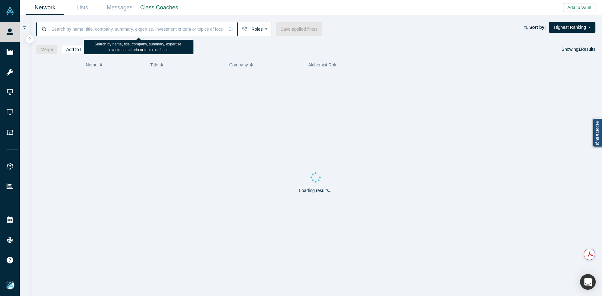
paste input "Haas V."
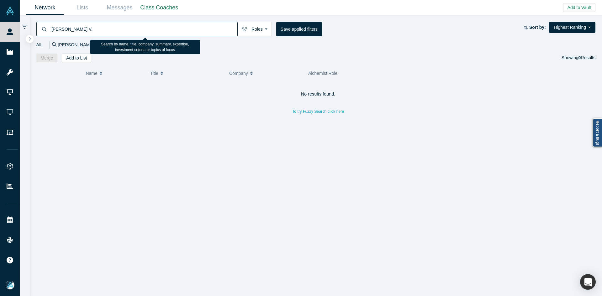
click at [196, 28] on input "Haas V." at bounding box center [144, 29] width 187 height 15
paste input "reachhaas@gmail.com"
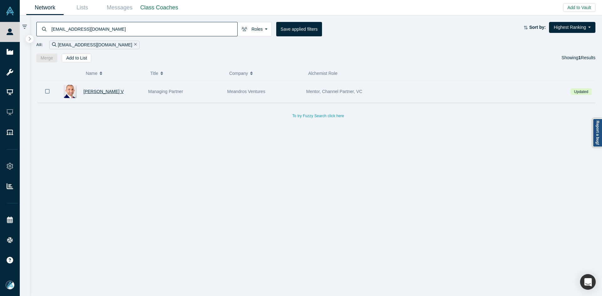
type input "reachhaas@gmail.com"
click at [94, 92] on span "Haas V" at bounding box center [103, 91] width 40 height 5
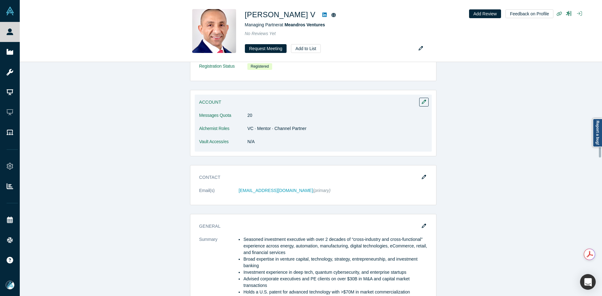
scroll to position [439, 0]
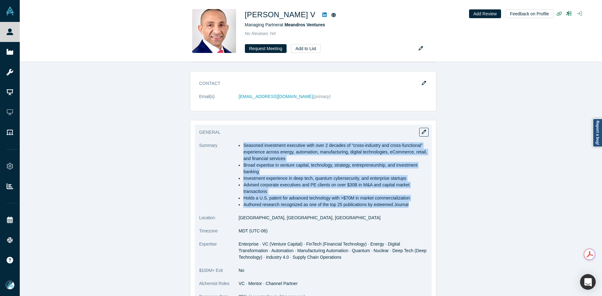
drag, startPoint x: 242, startPoint y: 144, endPoint x: 407, endPoint y: 209, distance: 177.2
click at [407, 209] on dl "Summary Seasoned investment executive with over 2 decades of “cross-industry an…" at bounding box center [313, 224] width 228 height 165
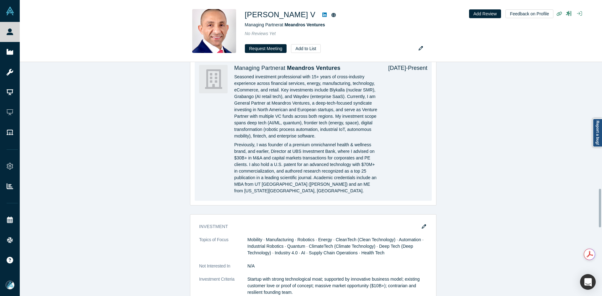
scroll to position [878, 0]
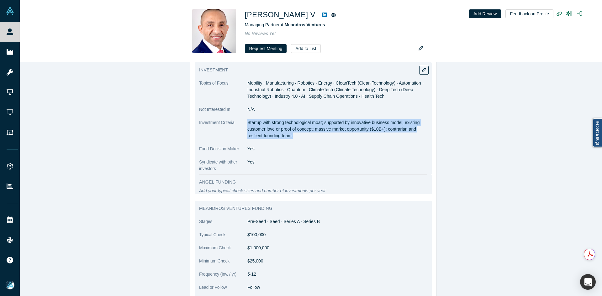
drag, startPoint x: 245, startPoint y: 128, endPoint x: 296, endPoint y: 142, distance: 52.3
click at [296, 139] on p "Startup with strong technological moat; supported by innovative business model;…" at bounding box center [337, 129] width 180 height 20
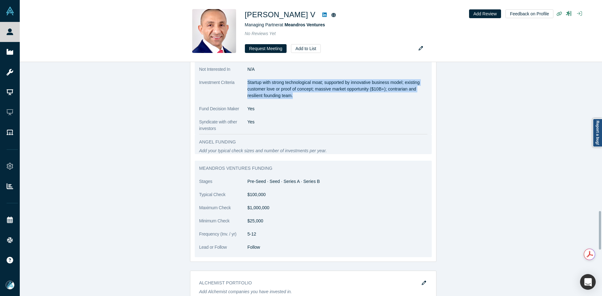
scroll to position [907, 0]
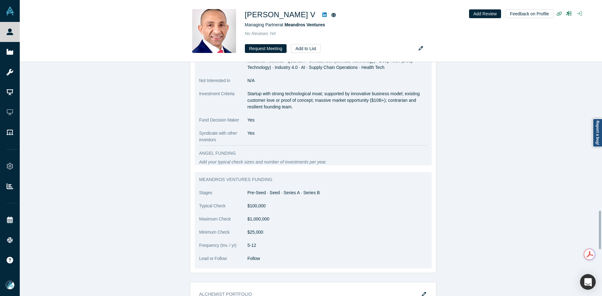
click at [255, 223] on dd "$1,000,000" at bounding box center [337, 219] width 180 height 7
click at [266, 105] on p "Startup with strong technological moat; supported by innovative business model;…" at bounding box center [337, 101] width 180 height 20
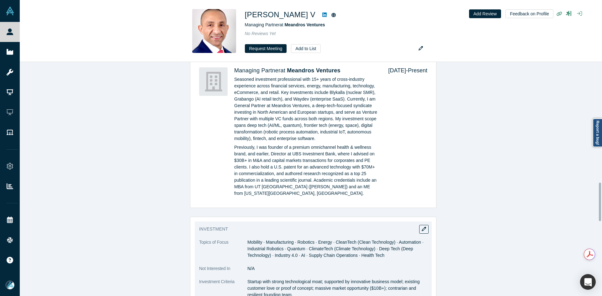
scroll to position [844, 0]
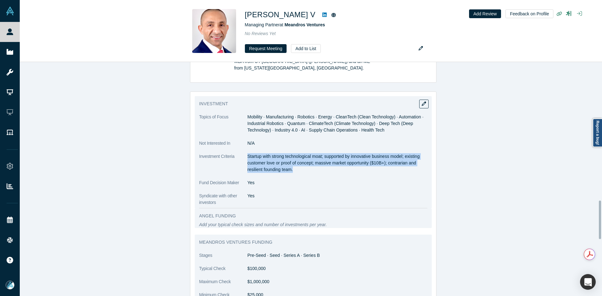
drag, startPoint x: 245, startPoint y: 163, endPoint x: 301, endPoint y: 177, distance: 57.4
click at [301, 173] on p "Startup with strong technological moat; supported by innovative business model;…" at bounding box center [337, 163] width 180 height 20
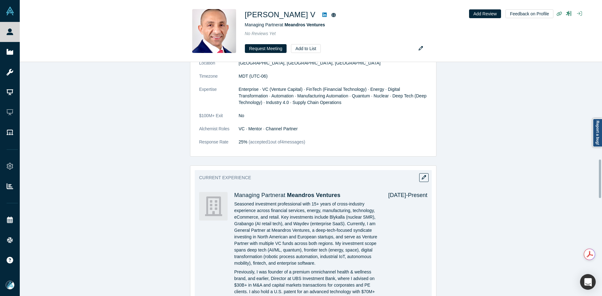
scroll to position [593, 0]
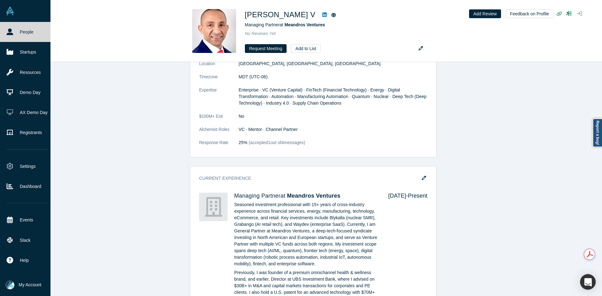
click at [8, 34] on icon at bounding box center [10, 32] width 7 height 7
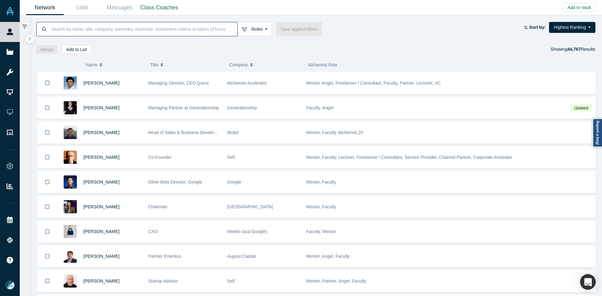
click at [90, 34] on input at bounding box center [144, 29] width 187 height 15
paste input "Julia Gilinets"
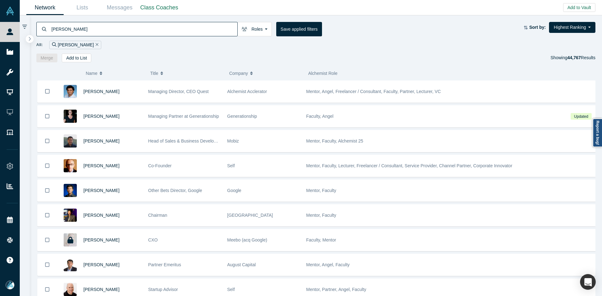
type input "Julia Gilinets"
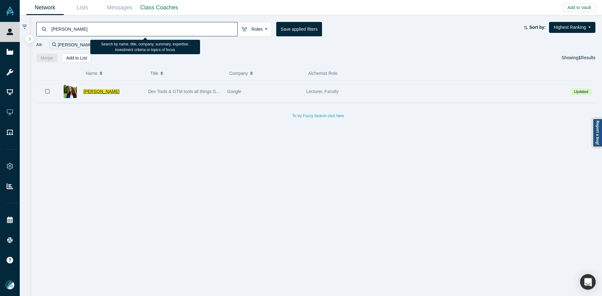
click at [93, 89] on span "Julia Gilinets" at bounding box center [101, 91] width 36 height 5
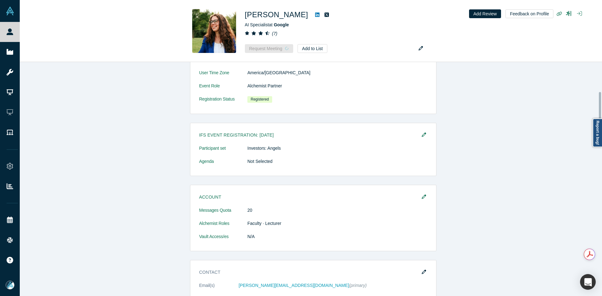
scroll to position [258, 0]
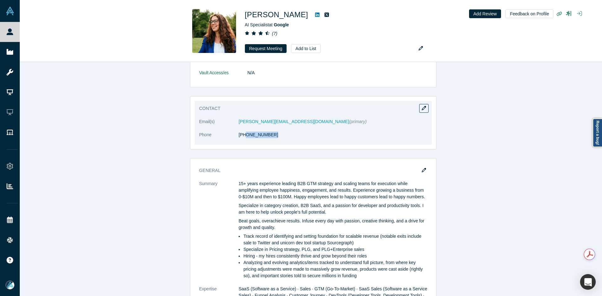
drag, startPoint x: 271, startPoint y: 140, endPoint x: 242, endPoint y: 138, distance: 29.2
click at [242, 138] on dl "Email(s) julia.gilinets@gmail.com (primary) Phone (323) 445-6877" at bounding box center [313, 132] width 228 height 26
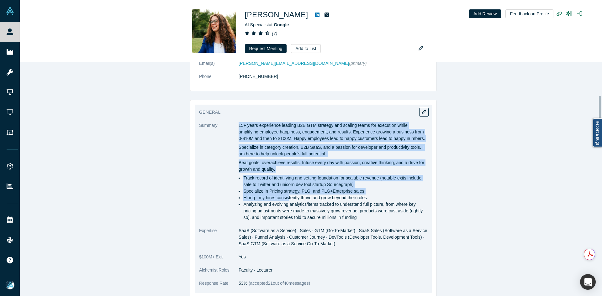
scroll to position [321, 0]
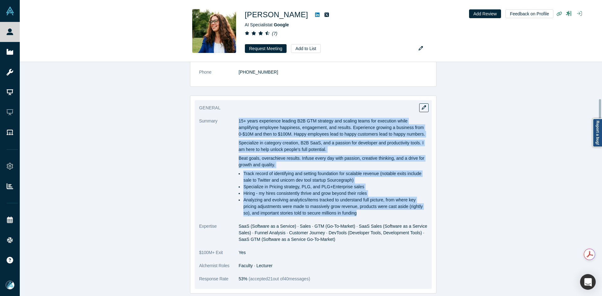
drag, startPoint x: 237, startPoint y: 182, endPoint x: 375, endPoint y: 212, distance: 141.1
click at [375, 212] on div "15+ years experience leading B2B GTM strategy and scaling teams for execution w…" at bounding box center [333, 167] width 189 height 99
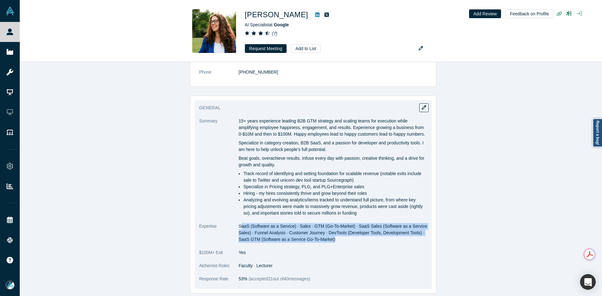
drag, startPoint x: 240, startPoint y: 225, endPoint x: 331, endPoint y: 243, distance: 93.7
click at [331, 243] on dl "Summary 15+ years experience leading B2B GTM strategy and scaling teams for exe…" at bounding box center [313, 203] width 228 height 171
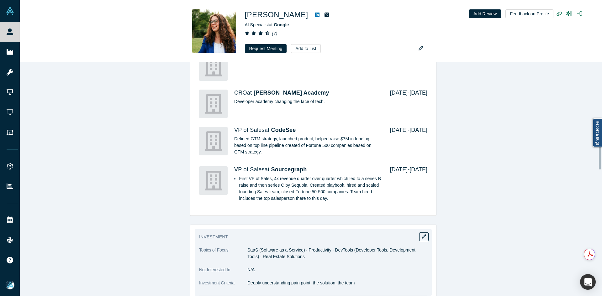
scroll to position [822, 0]
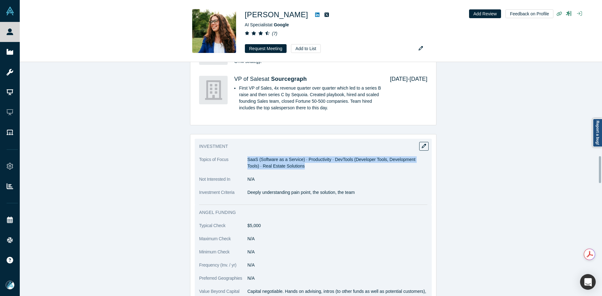
drag, startPoint x: 246, startPoint y: 158, endPoint x: 324, endPoint y: 158, distance: 77.8
click at [323, 167] on dd "SaaS (Software as a Service) · Productivity · DevTools (Developer Tools, Develo…" at bounding box center [337, 162] width 180 height 13
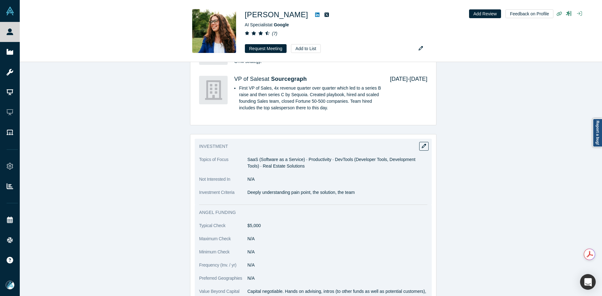
click at [266, 192] on p "Deeply understanding pain point, the solution, the team" at bounding box center [337, 192] width 180 height 7
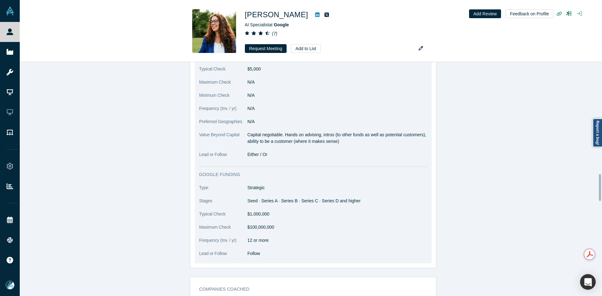
click at [274, 141] on p "Capital negotiable. Hands on advising, intros (to other funds as well as potent…" at bounding box center [337, 138] width 180 height 13
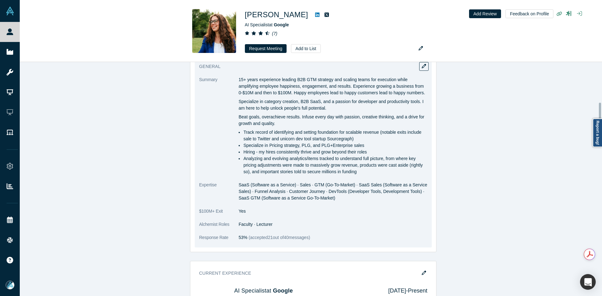
scroll to position [352, 0]
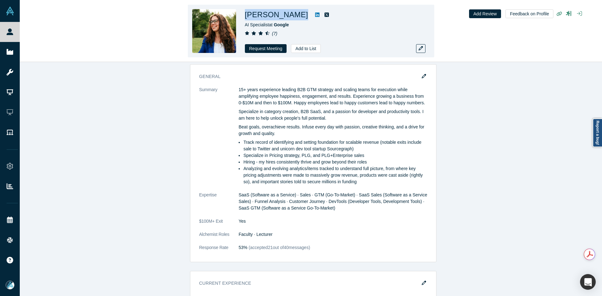
drag, startPoint x: 288, startPoint y: 15, endPoint x: 245, endPoint y: 18, distance: 42.5
click at [245, 18] on div "Julia Gilinets" at bounding box center [333, 14] width 176 height 11
click at [315, 15] on icon at bounding box center [317, 15] width 4 height 4
click at [287, 17] on h1 "Julia Gilinets" at bounding box center [276, 14] width 63 height 11
drag, startPoint x: 287, startPoint y: 17, endPoint x: 266, endPoint y: 15, distance: 20.1
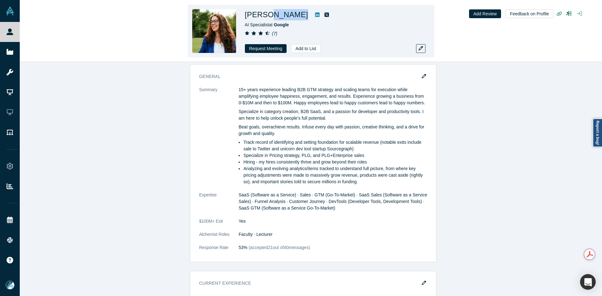
click at [266, 15] on h1 "Julia Gilinets" at bounding box center [276, 14] width 63 height 11
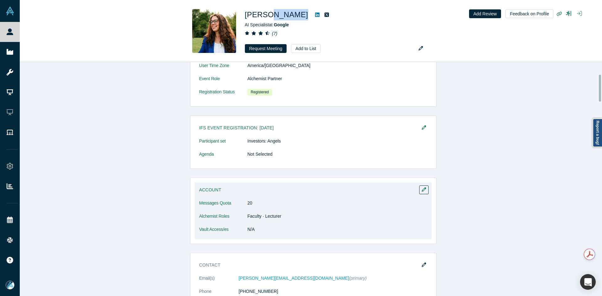
scroll to position [321, 0]
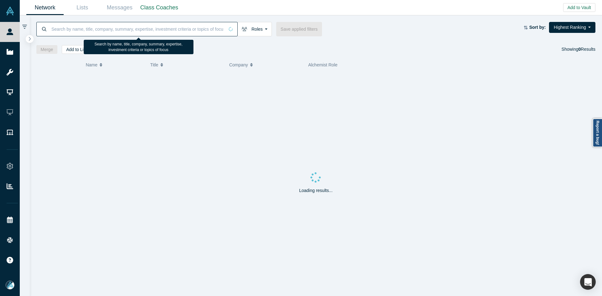
click at [126, 33] on input at bounding box center [137, 29] width 173 height 15
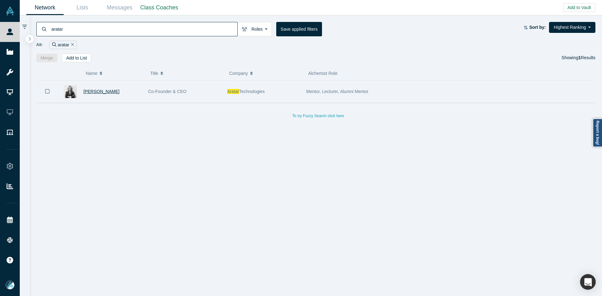
type input "aratar"
click at [100, 89] on span "[PERSON_NAME]" at bounding box center [101, 91] width 36 height 5
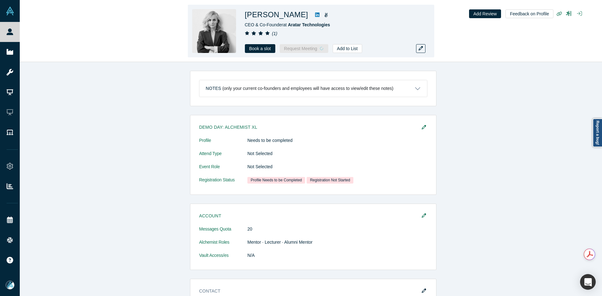
click at [300, 24] on span "Aratar Technologies" at bounding box center [309, 24] width 42 height 5
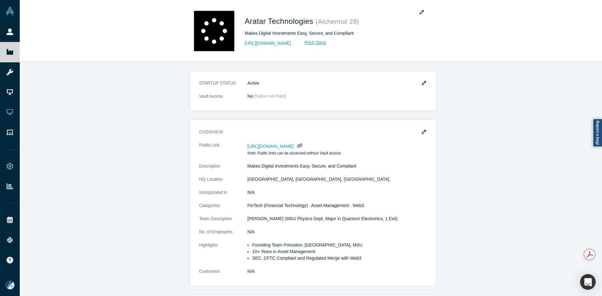
click at [420, 80] on button "button" at bounding box center [423, 83] width 9 height 9
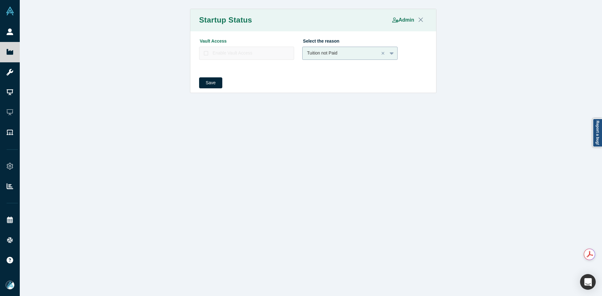
click at [332, 53] on div "Tuition not Paid" at bounding box center [341, 53] width 68 height 7
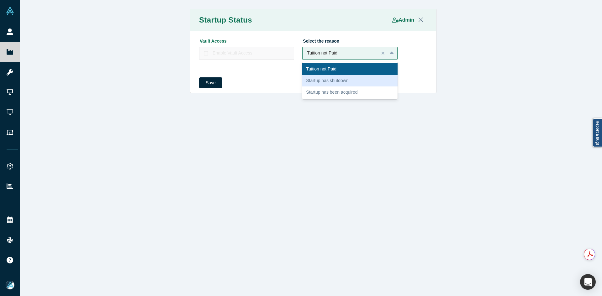
click at [334, 78] on div "Startup has shutdown" at bounding box center [349, 81] width 95 height 12
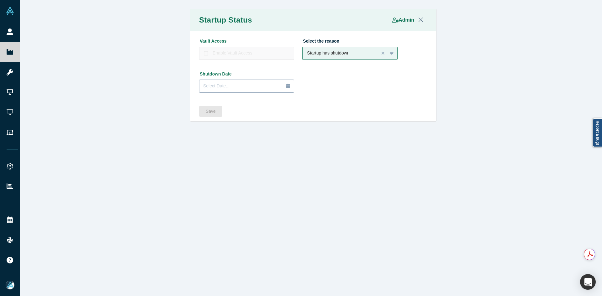
click at [241, 87] on div "Select Date..." at bounding box center [246, 86] width 87 height 7
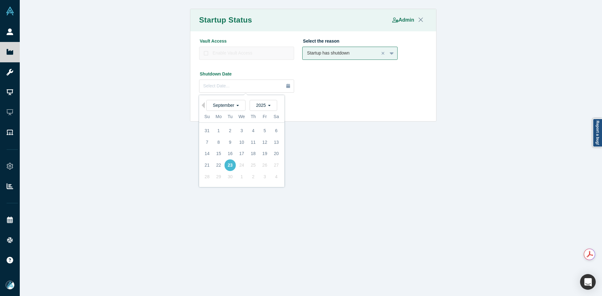
click at [226, 165] on div "23" at bounding box center [230, 166] width 12 height 12
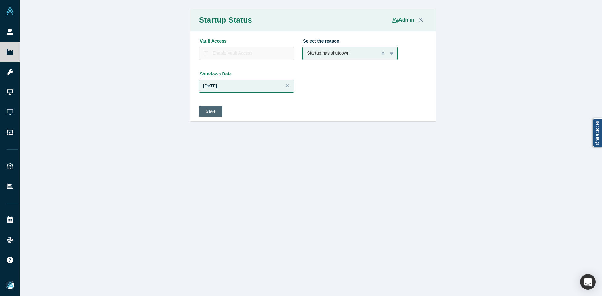
drag, startPoint x: 208, startPoint y: 112, endPoint x: 209, endPoint y: 108, distance: 3.7
click at [208, 112] on button "Save" at bounding box center [210, 111] width 23 height 11
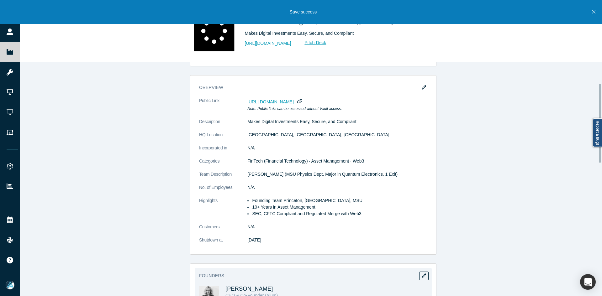
scroll to position [188, 0]
